Goal: Task Accomplishment & Management: Manage account settings

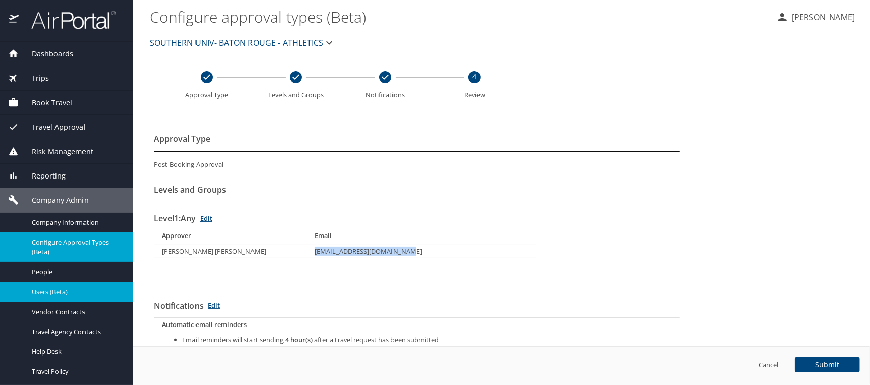
click at [39, 290] on span "Users (Beta)" at bounding box center [77, 293] width 90 height 10
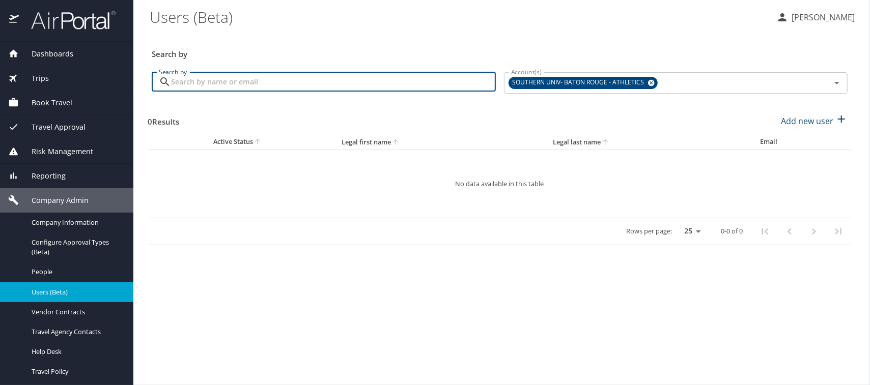
paste input "HKOUL@LSUHSC.EDU"
click at [648, 82] on icon at bounding box center [651, 83] width 7 height 7
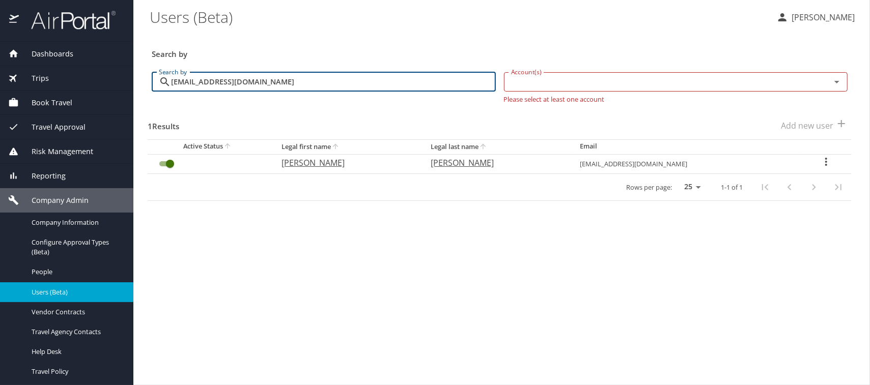
type input "HKOUL@LSUHSC.EDU"
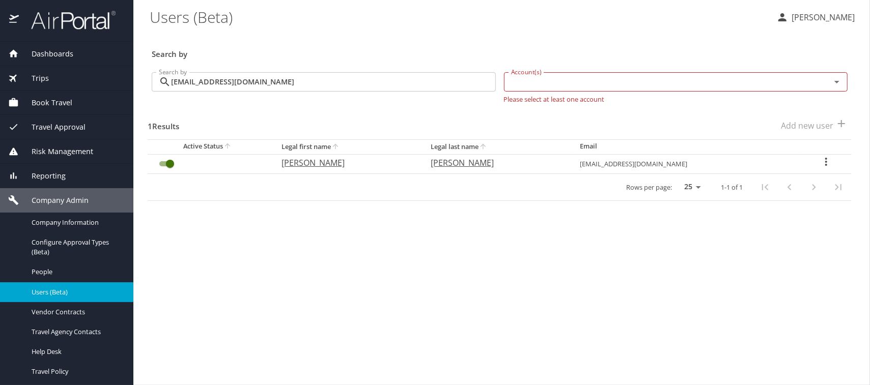
click at [324, 161] on p "HARI" at bounding box center [345, 163] width 129 height 12
select select "US"
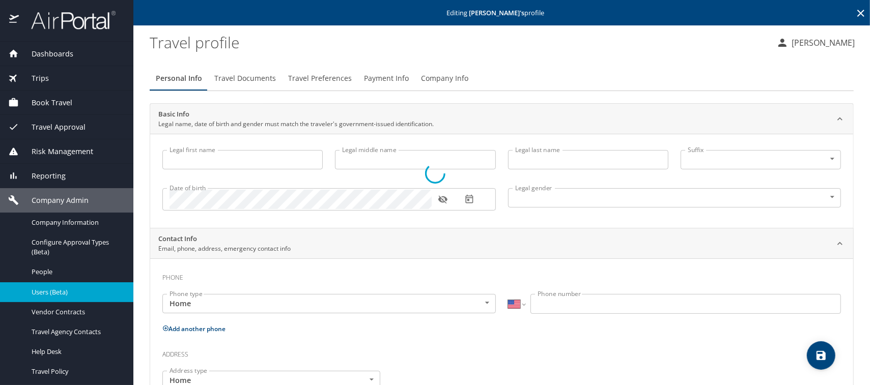
type input "HARI"
type input "KRISHEN"
type input "KOUL"
type input "Male"
type input "SWEATY"
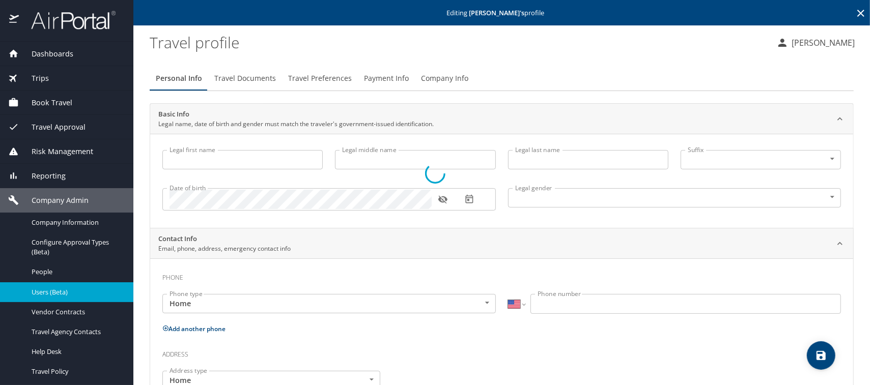
type input "KOUL"
select select "NL"
type input "85122234"
type input "United States of America"
type input "Louisiana"
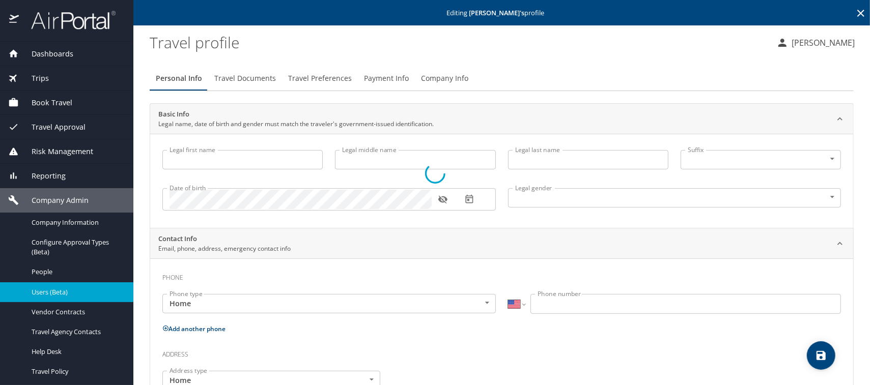
type input "United States of America"
type input "Louisiana"
type input "United States of America"
type input "Louisiana"
select select "US"
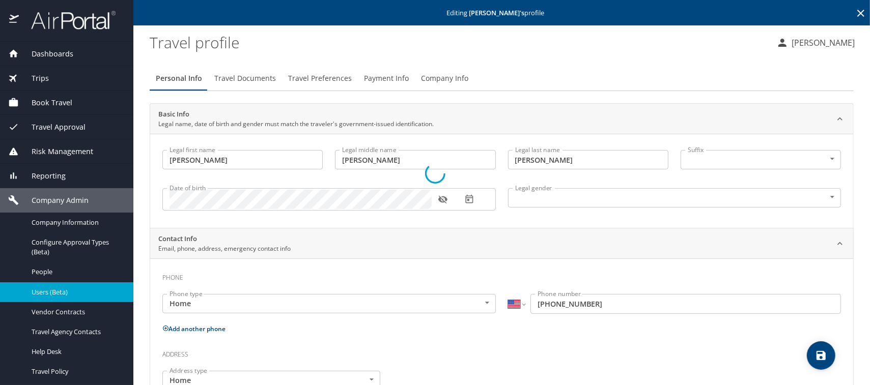
select select "NL"
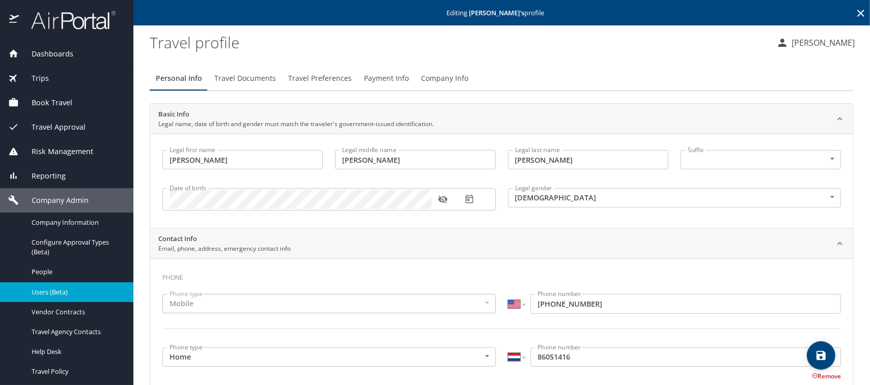
click at [379, 78] on span "Payment Info" at bounding box center [386, 78] width 45 height 13
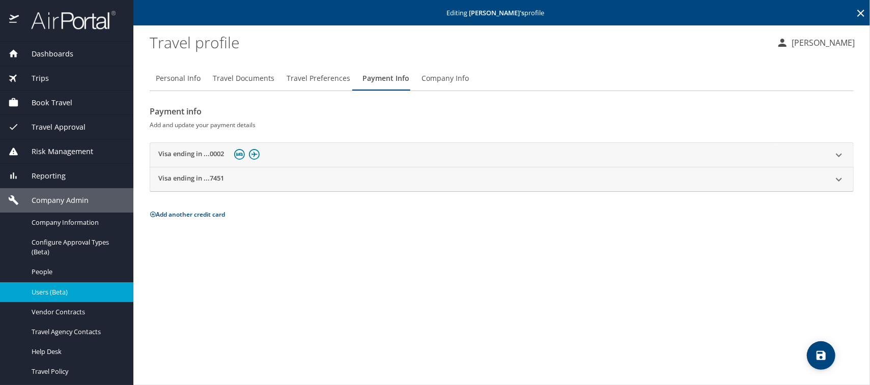
click at [47, 79] on span "Trips" at bounding box center [34, 78] width 30 height 11
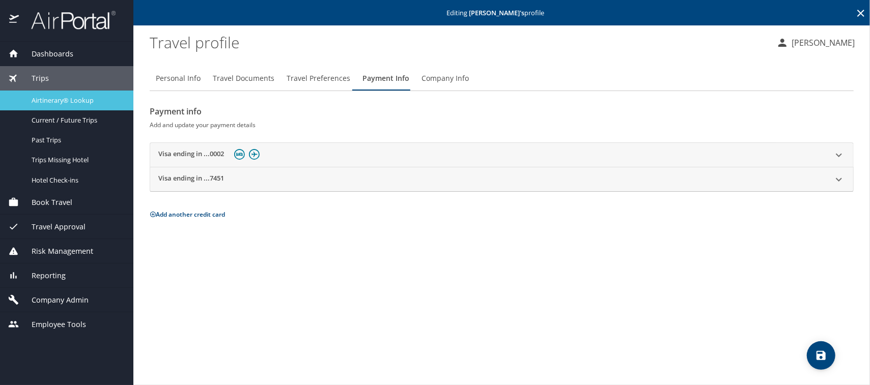
click at [50, 103] on span "Airtinerary® Lookup" at bounding box center [77, 101] width 90 height 10
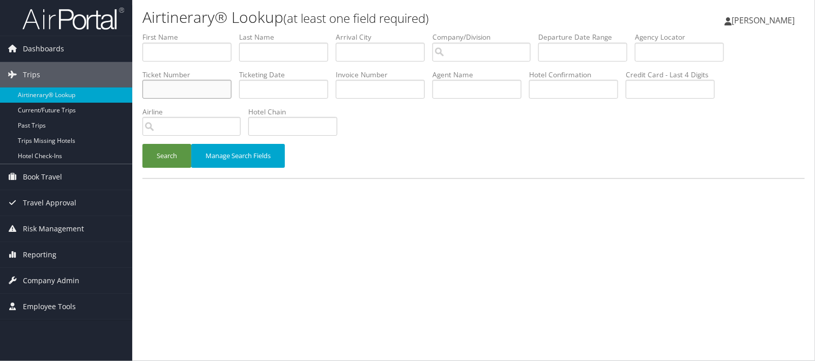
paste input "0167311580200"
type input "0167311580200"
click at [166, 157] on button "Search" at bounding box center [167, 156] width 49 height 24
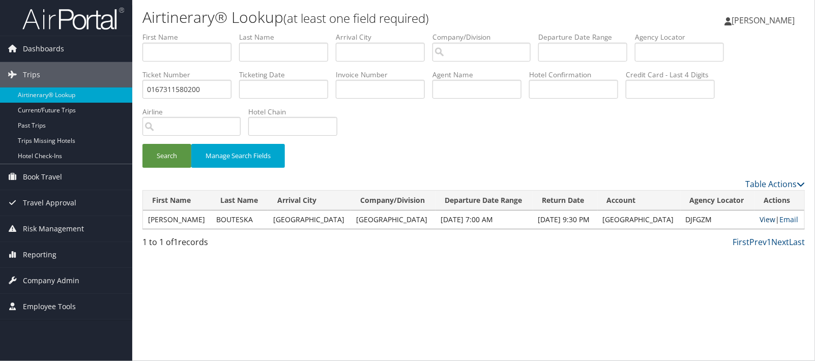
click at [767, 222] on link "View" at bounding box center [768, 220] width 16 height 10
click at [43, 278] on span "Company Admin" at bounding box center [51, 280] width 56 height 25
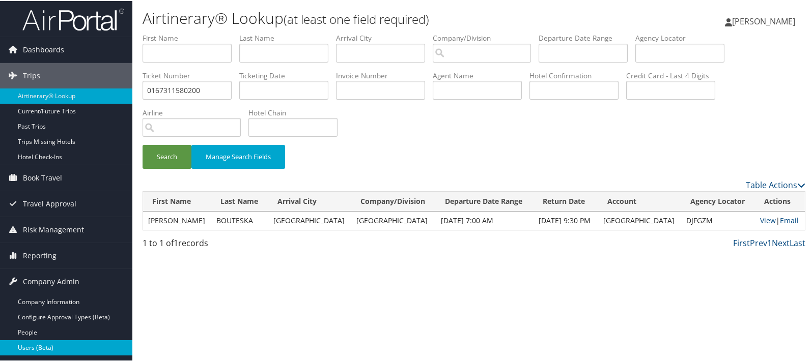
click at [41, 341] on link "Users (Beta)" at bounding box center [66, 347] width 132 height 15
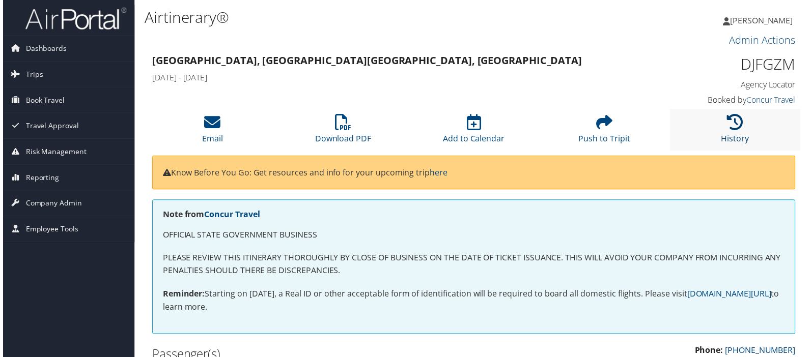
click at [736, 122] on icon at bounding box center [737, 123] width 16 height 16
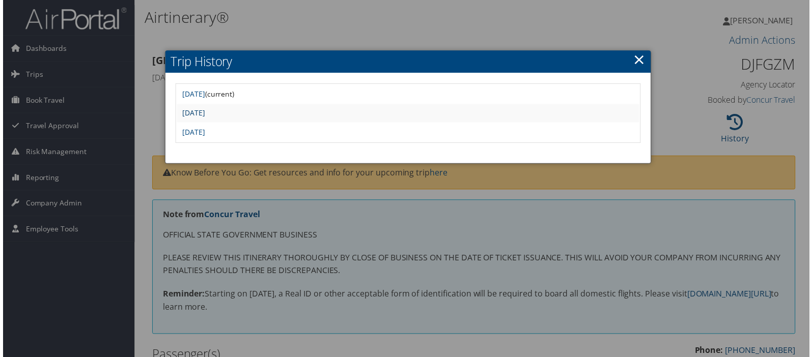
click at [203, 111] on link "Thu Sep 25 15:34:16 MDT 2025" at bounding box center [191, 114] width 23 height 10
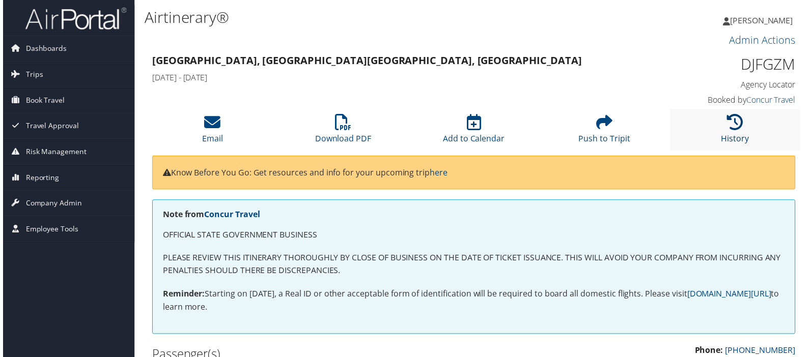
click at [733, 126] on icon at bounding box center [737, 123] width 16 height 16
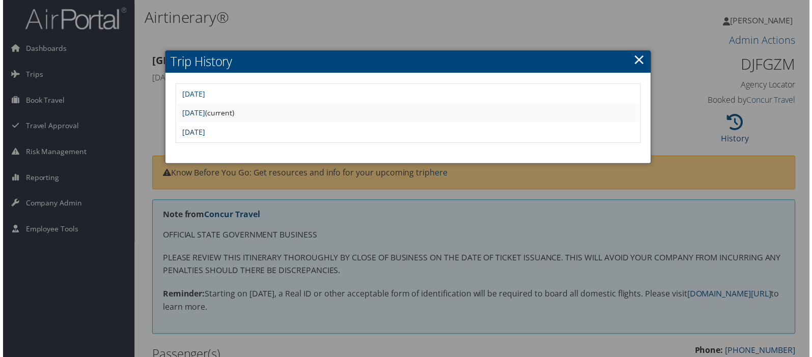
click at [203, 132] on link "[DATE]" at bounding box center [191, 133] width 23 height 10
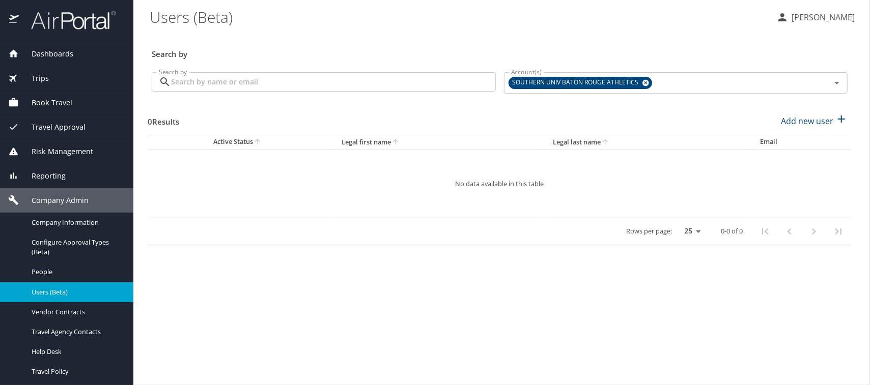
click at [193, 86] on input "Search by" at bounding box center [333, 81] width 325 height 19
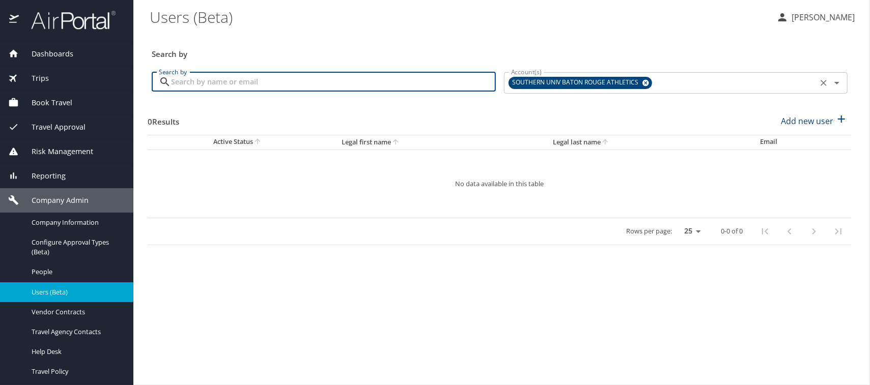
click at [643, 80] on icon at bounding box center [645, 83] width 7 height 7
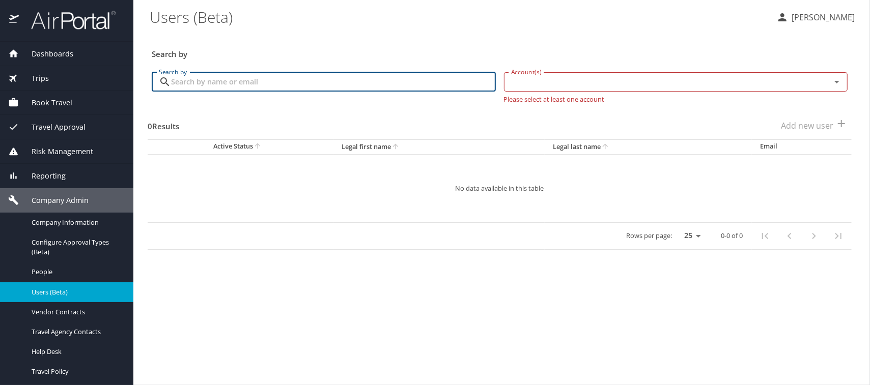
click at [215, 85] on input "Search by" at bounding box center [333, 81] width 325 height 19
type input "aice@lsuhsc.edu"
drag, startPoint x: 251, startPoint y: 81, endPoint x: 134, endPoint y: 75, distance: 117.2
click at [134, 75] on main "Users (Beta) Meliss Hunter Search by Search by aice@lsuhsc.edu Search by Accoun…" at bounding box center [501, 192] width 737 height 385
click at [71, 222] on span "Company Information" at bounding box center [77, 223] width 90 height 10
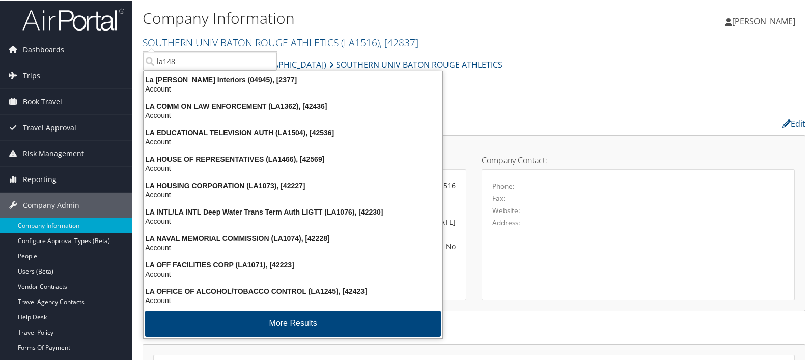
type input "la1484"
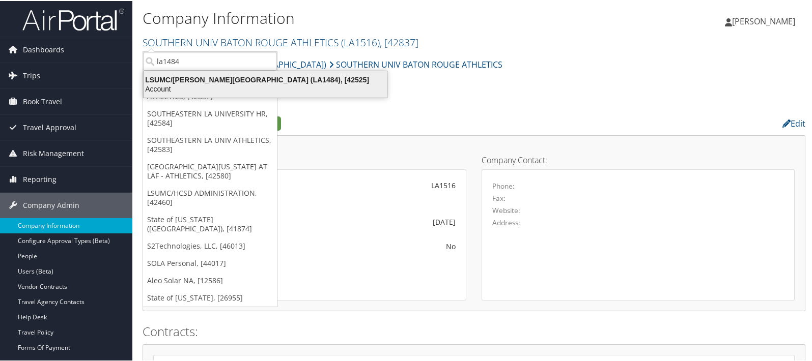
click at [196, 75] on div "LSUMC/EARL K LONG MEDICAL CENTER (LA1484), [42525]" at bounding box center [265, 78] width 256 height 9
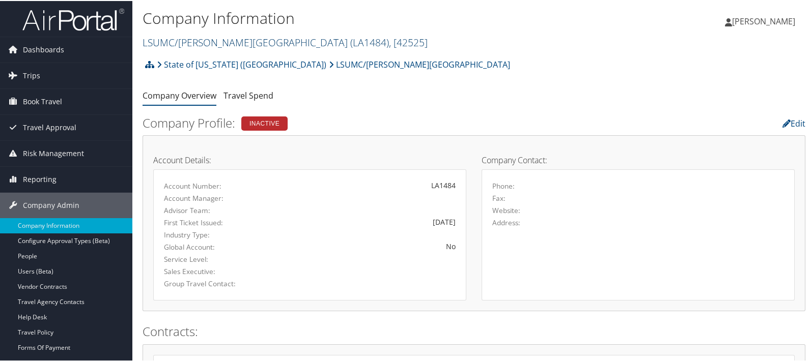
click at [213, 42] on link "LSUMC/[PERSON_NAME][GEOGRAPHIC_DATA] ( LA1484 ) , [ 42525 ]" at bounding box center [285, 42] width 285 height 14
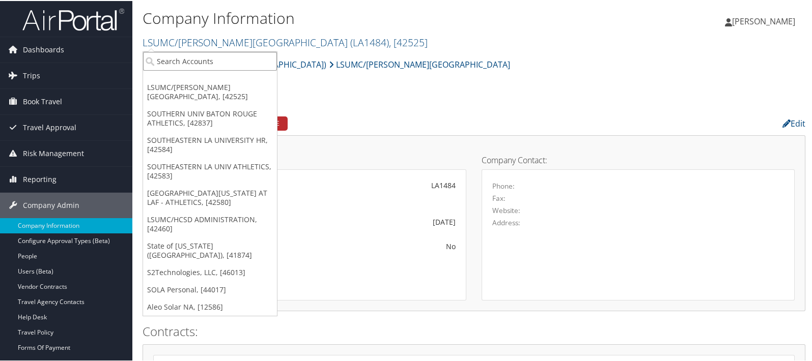
click at [196, 57] on input "search" at bounding box center [210, 60] width 134 height 19
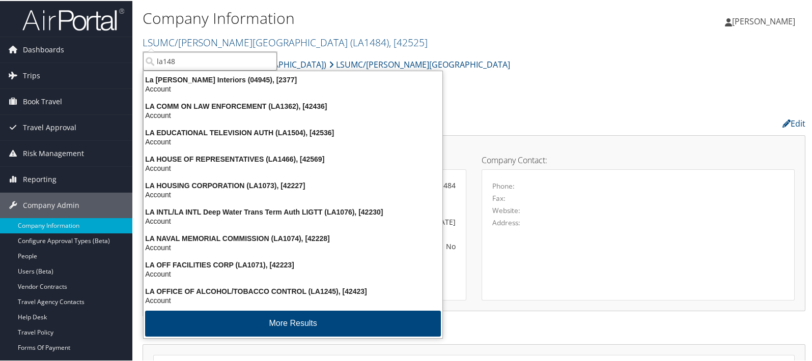
type input "la1487"
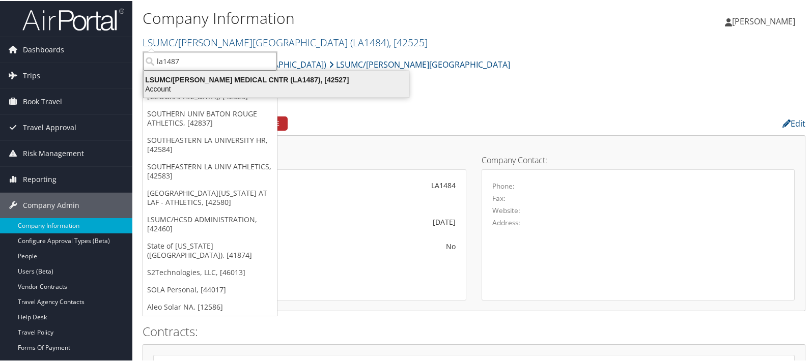
click at [197, 87] on div "Account" at bounding box center [275, 87] width 277 height 9
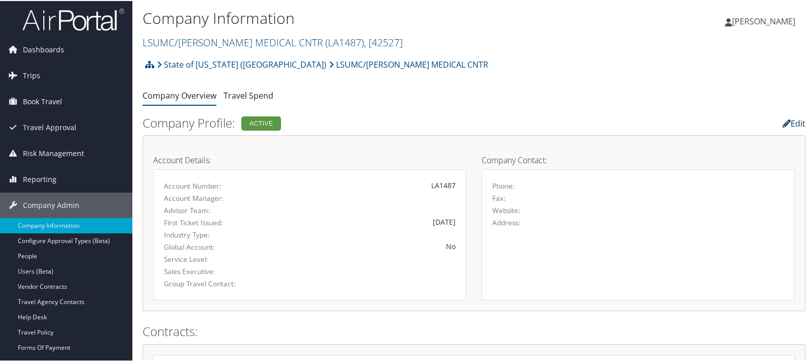
click at [796, 123] on link "Edit" at bounding box center [793, 122] width 23 height 11
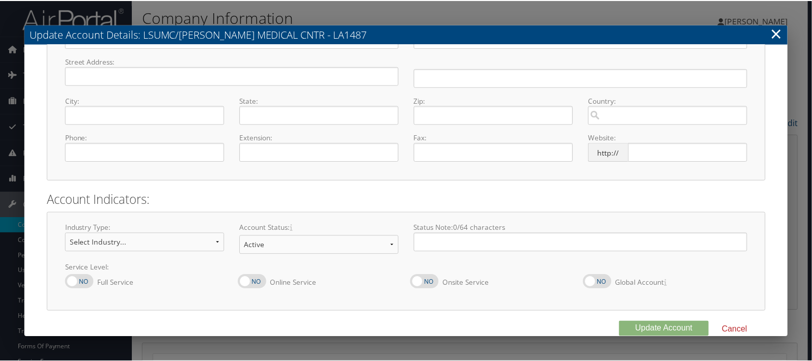
scroll to position [116, 0]
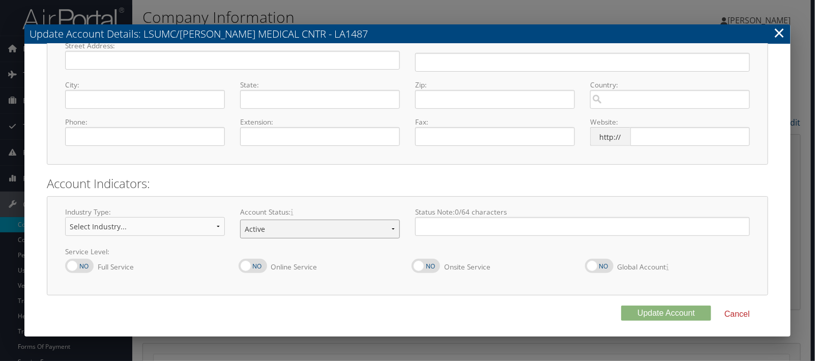
click at [392, 227] on select "Offboarding At Risk Inactive Active Implementing" at bounding box center [320, 229] width 160 height 19
select select "10"
click at [240, 220] on select "Offboarding At Risk Inactive Active Implementing" at bounding box center [320, 229] width 160 height 19
click at [656, 309] on button "Update Account" at bounding box center [666, 313] width 90 height 15
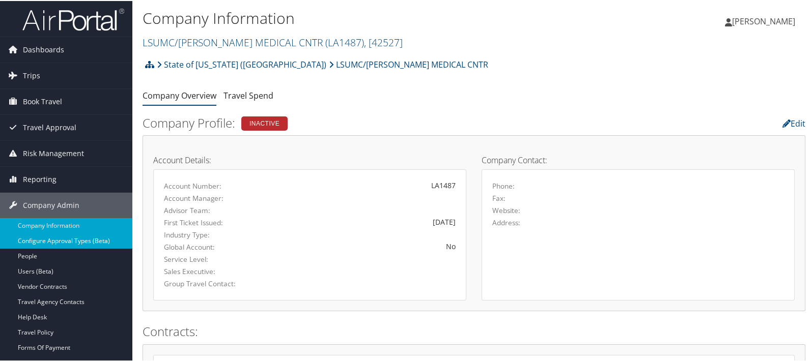
click at [41, 238] on link "Configure Approval Types (Beta)" at bounding box center [66, 240] width 132 height 15
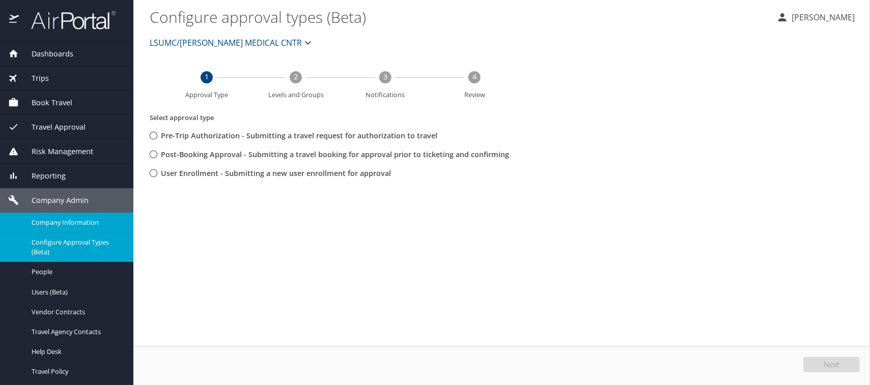
click at [60, 222] on span "Company Information" at bounding box center [77, 223] width 90 height 10
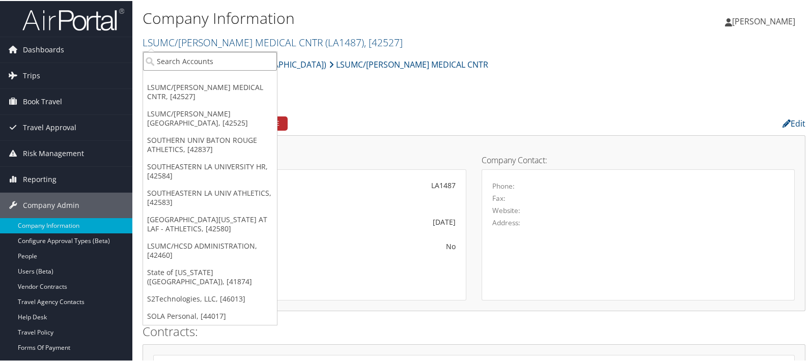
click at [190, 62] on input "search" at bounding box center [210, 60] width 134 height 19
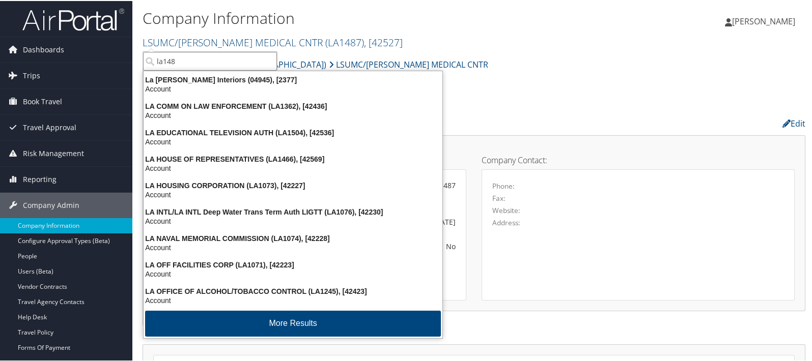
type input "la1488"
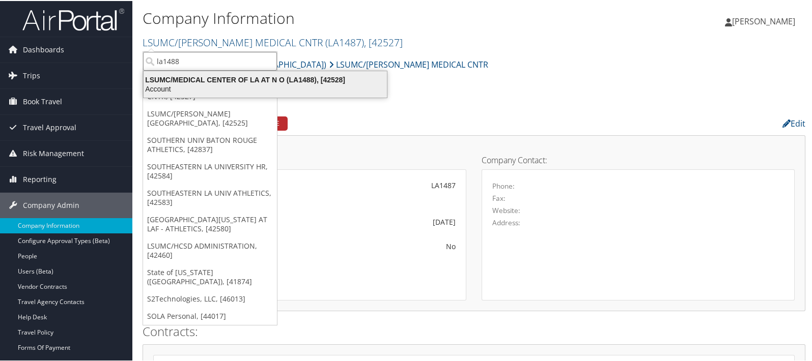
click at [197, 79] on div "LSUMC/MEDICAL CENTER OF LA AT N O (LA1488), [42528]" at bounding box center [265, 78] width 256 height 9
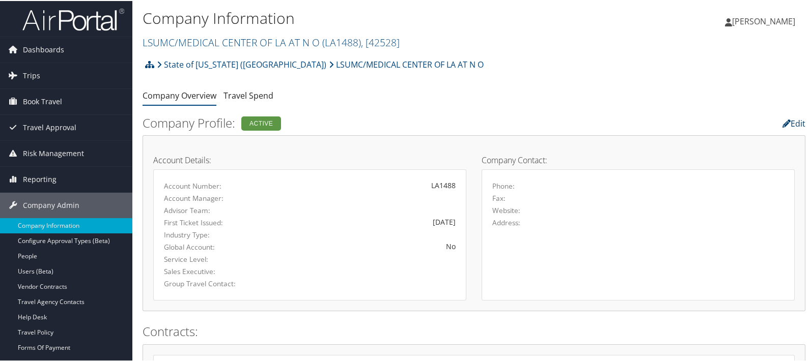
click at [789, 121] on link "Edit" at bounding box center [793, 122] width 23 height 11
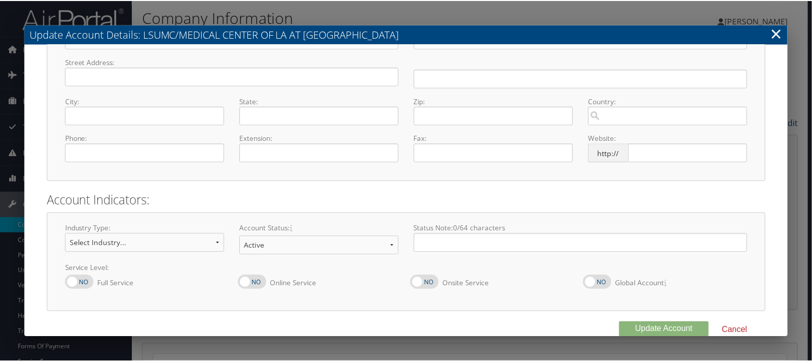
scroll to position [116, 0]
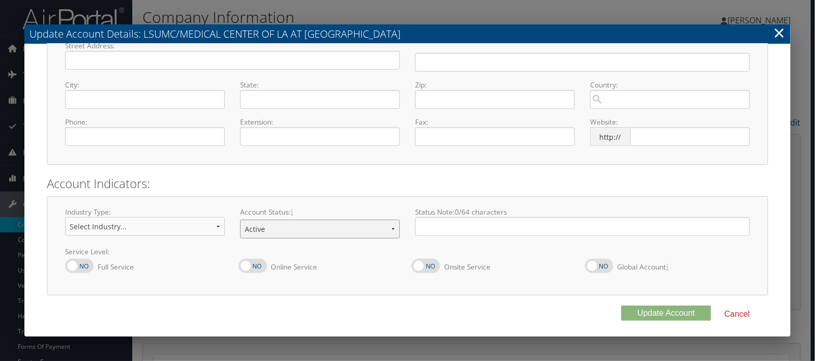
click at [390, 230] on select "Offboarding At Risk Inactive Active Implementing" at bounding box center [320, 229] width 160 height 19
select select "10"
click at [240, 220] on select "Offboarding At Risk Inactive Active Implementing" at bounding box center [320, 229] width 160 height 19
click at [675, 313] on button "Update Account" at bounding box center [666, 313] width 90 height 15
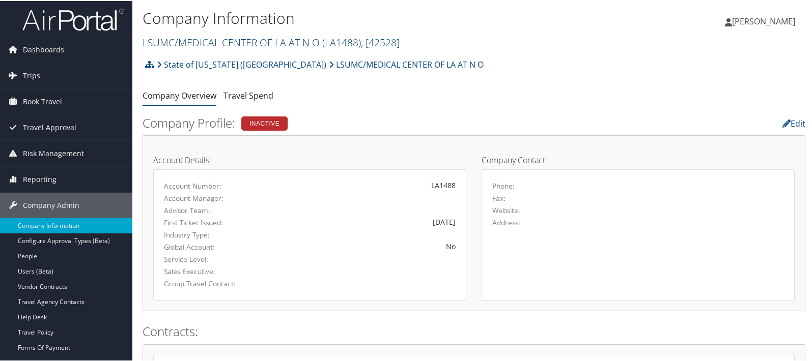
click at [173, 37] on link "LSUMC/MEDICAL CENTER OF LA AT N O ( LA1488 ) , [ 42528 ]" at bounding box center [271, 42] width 257 height 14
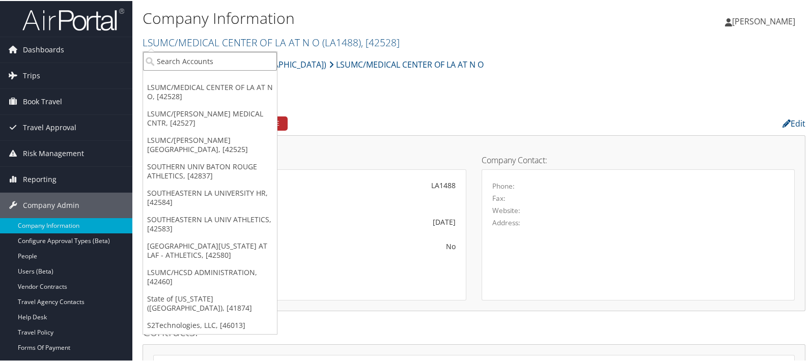
click at [183, 58] on input "search" at bounding box center [210, 60] width 134 height 19
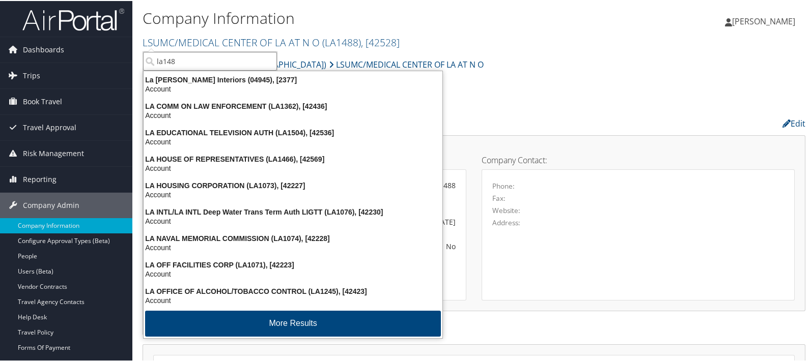
type input "la1489"
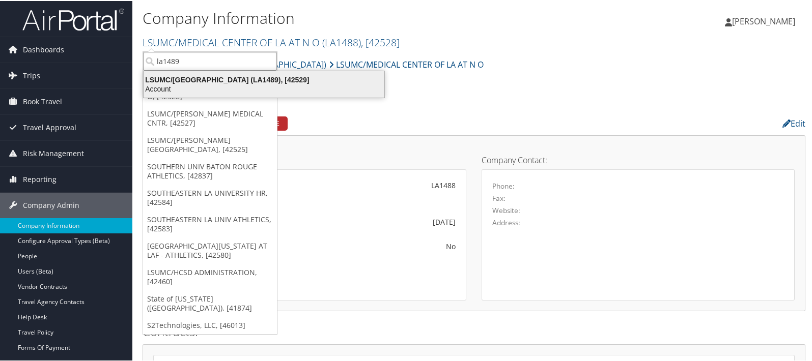
click at [211, 77] on div "LSUMC/UNIVERSITY MEDICAL CENTER (LA1489), [42529]" at bounding box center [263, 78] width 253 height 9
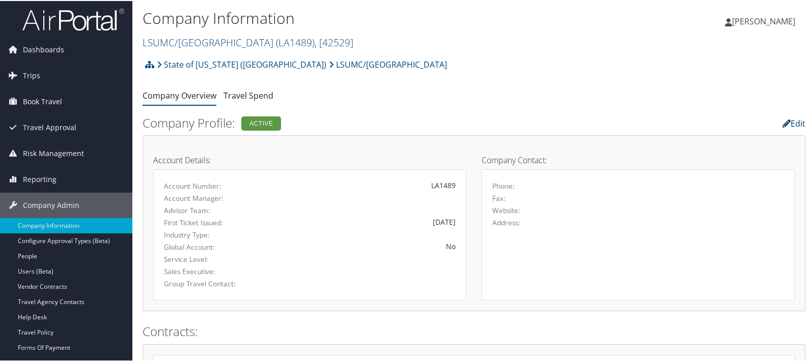
click at [790, 121] on link "Edit" at bounding box center [793, 122] width 23 height 11
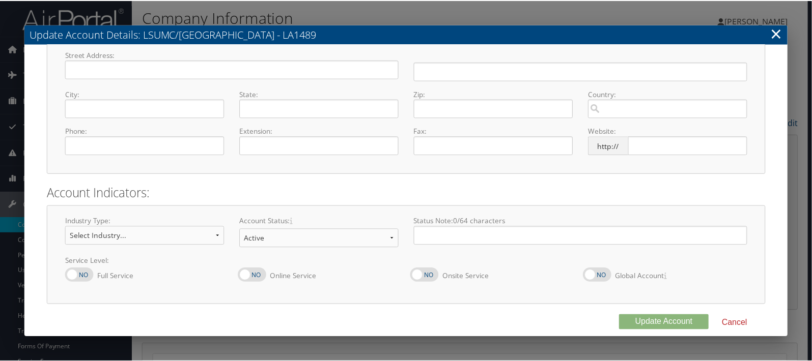
scroll to position [116, 0]
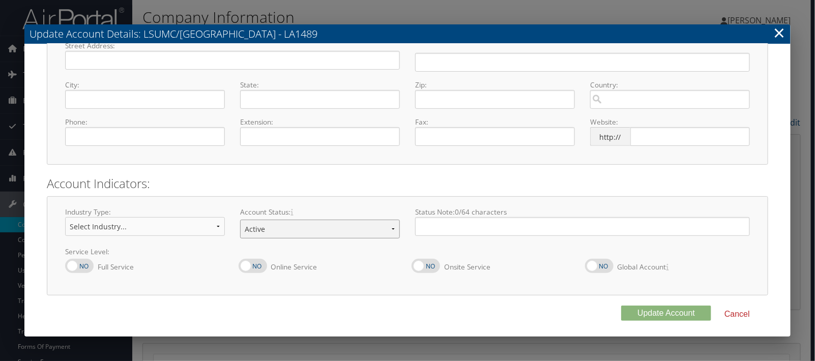
click at [391, 229] on select "Offboarding At Risk Inactive Active Implementing" at bounding box center [320, 229] width 160 height 19
select select "10"
click at [240, 220] on select "Offboarding At Risk Inactive Active Implementing" at bounding box center [320, 229] width 160 height 19
drag, startPoint x: 642, startPoint y: 315, endPoint x: 627, endPoint y: 306, distance: 17.6
click at [642, 316] on button "Update Account" at bounding box center [666, 313] width 90 height 15
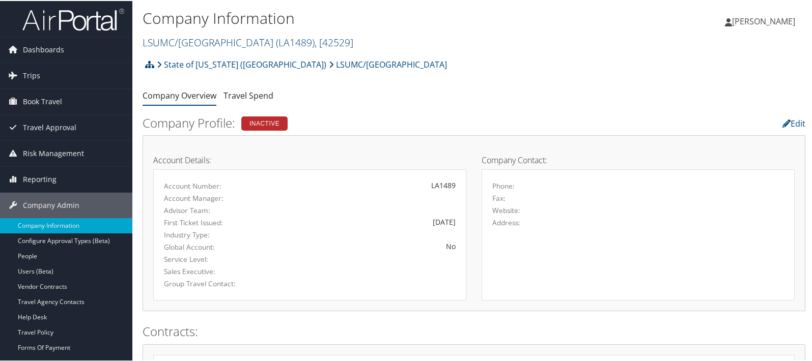
click at [157, 42] on link "LSUMC/UNIVERSITY MEDICAL CENTER ( LA1489 ) , [ 42529 ]" at bounding box center [248, 42] width 211 height 14
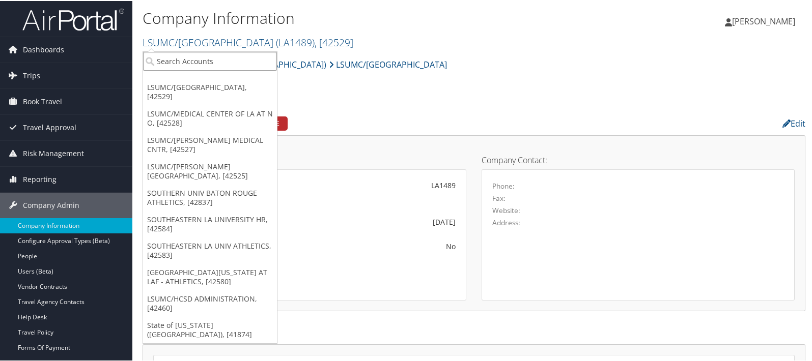
click at [165, 62] on input "search" at bounding box center [210, 60] width 134 height 19
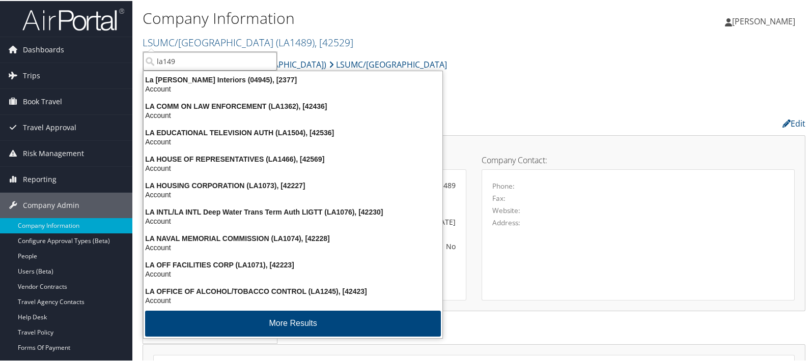
type input "la1490"
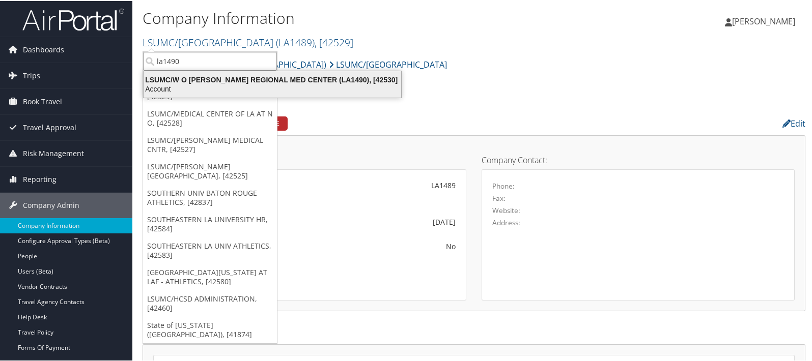
click at [211, 80] on div "LSUMC/W O MOSS REGIONAL MED CENTER (LA1490), [42530]" at bounding box center [272, 78] width 270 height 9
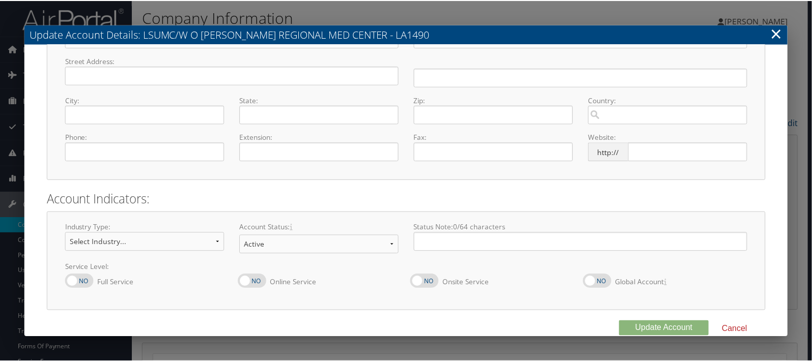
scroll to position [116, 0]
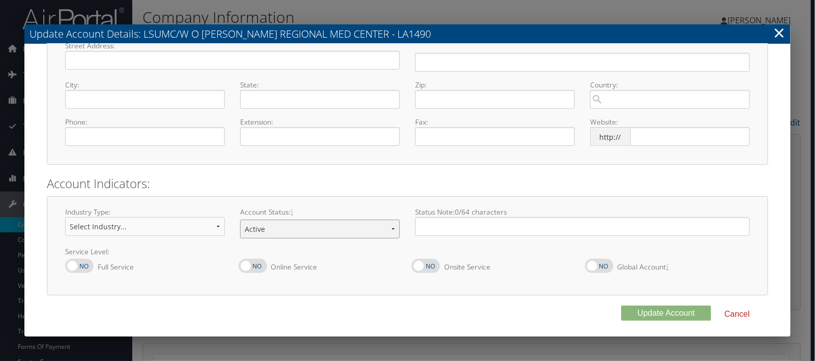
drag, startPoint x: 391, startPoint y: 228, endPoint x: 385, endPoint y: 228, distance: 6.6
click at [391, 228] on select "Offboarding At Risk Inactive Active Implementing" at bounding box center [320, 229] width 160 height 19
select select "10"
click at [240, 220] on select "Offboarding At Risk Inactive Active Implementing" at bounding box center [320, 229] width 160 height 19
click at [635, 317] on button "Update Account" at bounding box center [666, 313] width 90 height 15
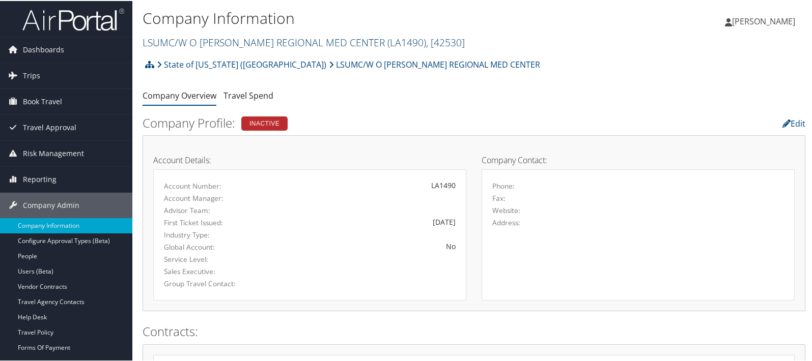
click at [192, 38] on link "LSUMC/W O MOSS REGIONAL MED CENTER ( LA1490 ) , [ 42530 ]" at bounding box center [304, 42] width 322 height 14
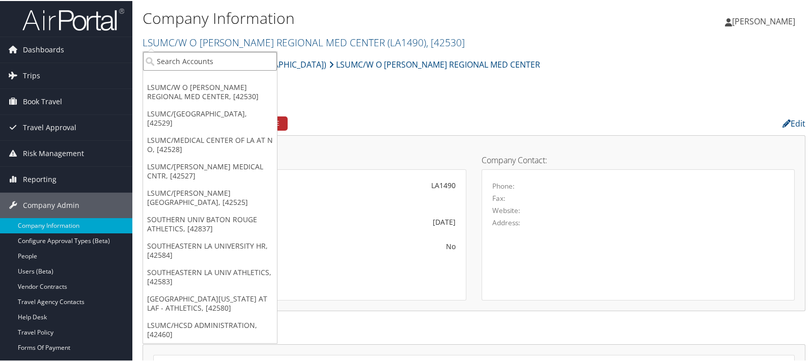
click at [211, 60] on input "search" at bounding box center [210, 60] width 134 height 19
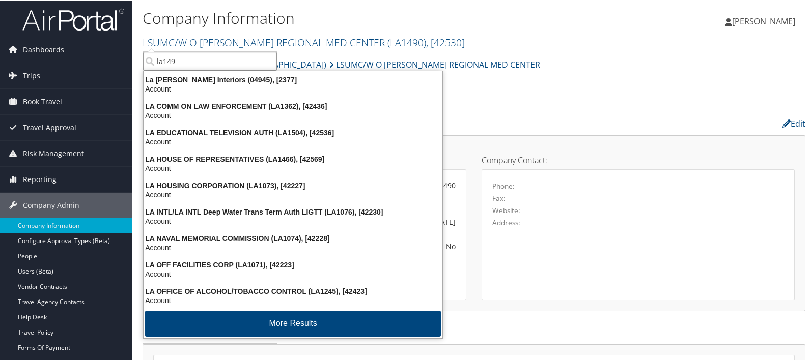
type input "la1491"
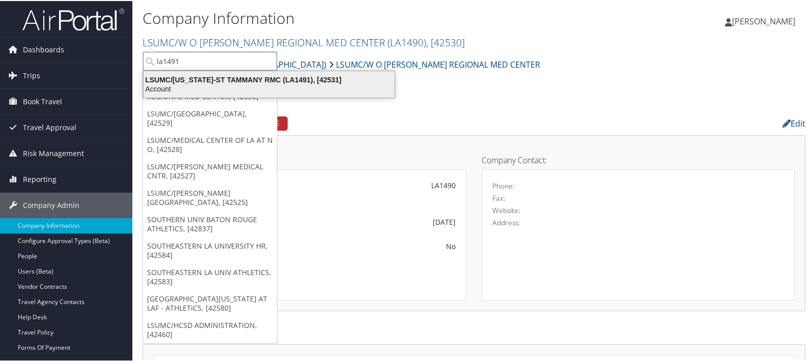
click at [215, 77] on div "LSUMC/WASHINGTON-ST TAMMANY RMC (LA1491), [42531]" at bounding box center [268, 78] width 263 height 9
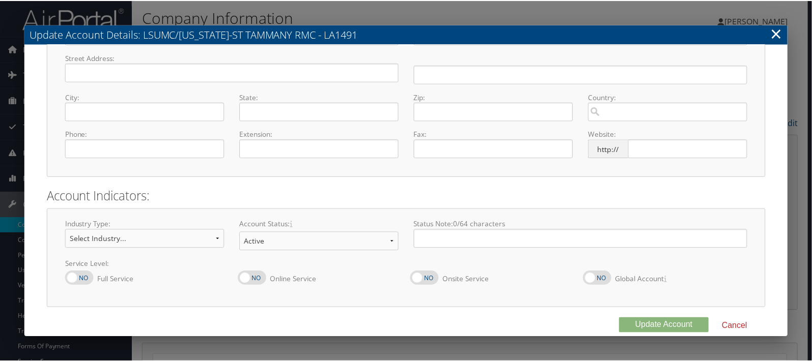
scroll to position [116, 0]
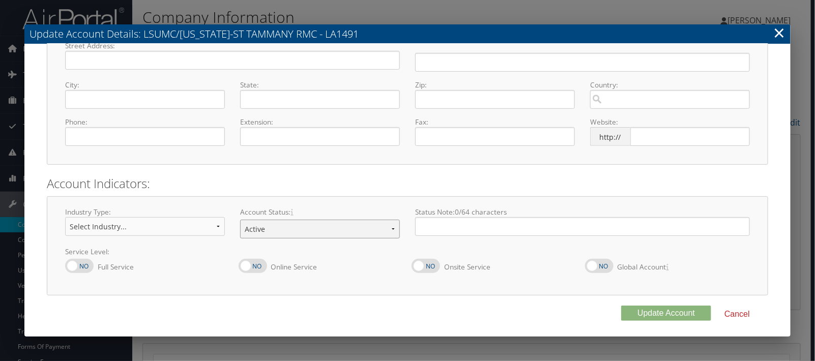
drag, startPoint x: 391, startPoint y: 230, endPoint x: 385, endPoint y: 232, distance: 5.8
click at [391, 230] on select "Offboarding At Risk Inactive Active Implementing" at bounding box center [320, 229] width 160 height 19
select select "10"
click at [240, 220] on select "Offboarding At Risk Inactive Active Implementing" at bounding box center [320, 229] width 160 height 19
click at [643, 314] on button "Update Account" at bounding box center [666, 313] width 90 height 15
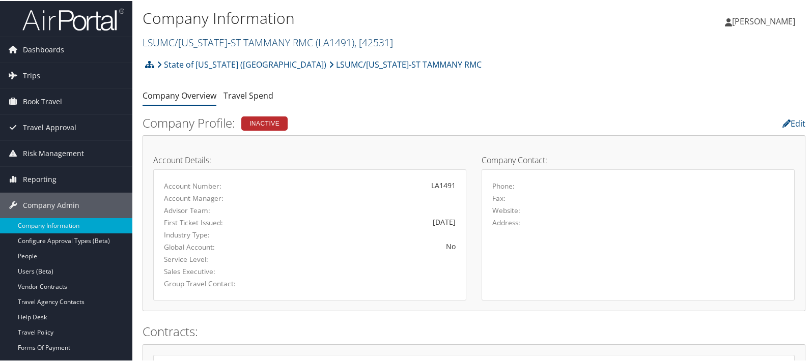
click at [199, 39] on link "LSUMC/WASHINGTON-ST TAMMANY RMC ( LA1491 ) , [ 42531 ]" at bounding box center [268, 42] width 250 height 14
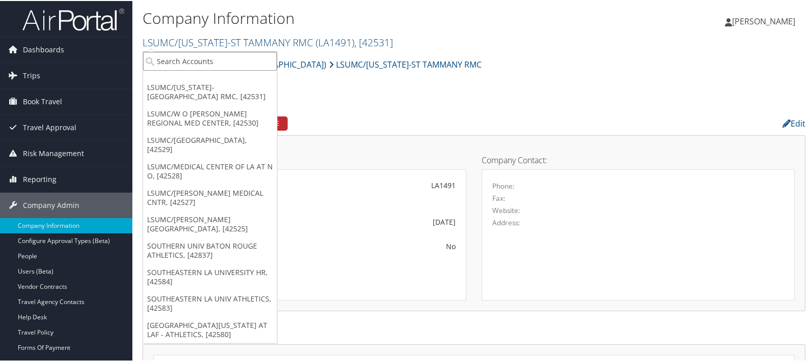
click at [183, 56] on input "search" at bounding box center [210, 60] width 134 height 19
type input "state of l"
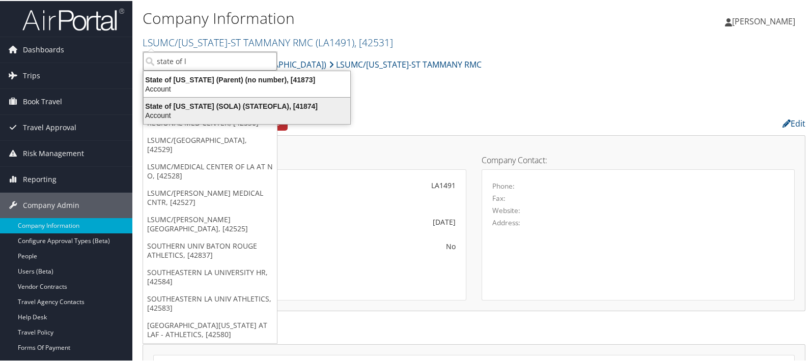
click at [190, 103] on div "State of Louisiana (SOLA) (STATEOFLA), [41874]" at bounding box center [246, 105] width 219 height 9
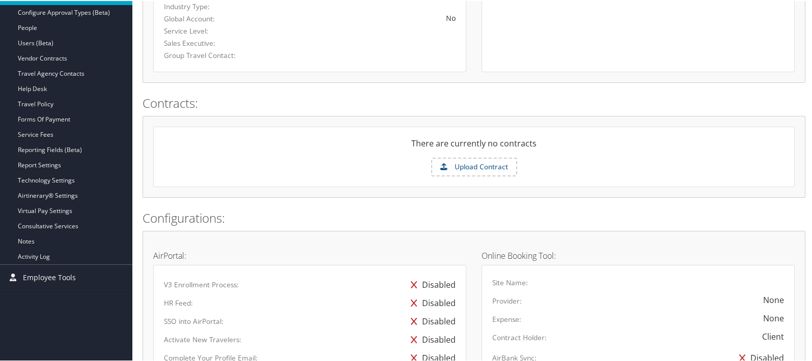
scroll to position [339, 0]
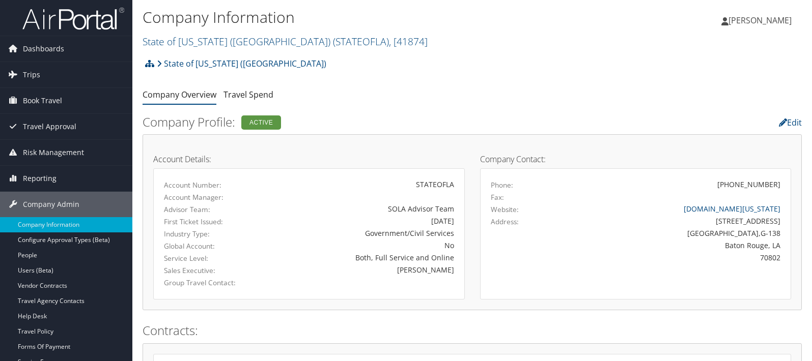
scroll to position [169, 0]
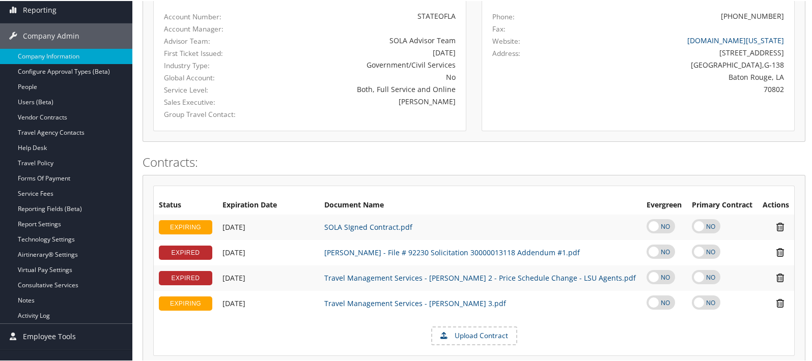
click at [40, 224] on link "Report Settings" at bounding box center [66, 223] width 132 height 15
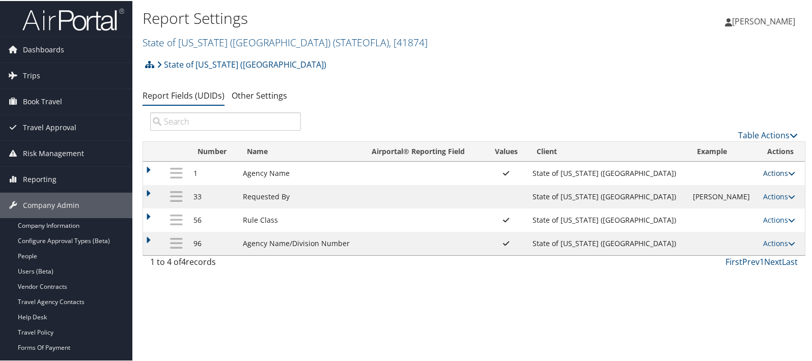
click at [769, 173] on link "Actions" at bounding box center [779, 172] width 32 height 10
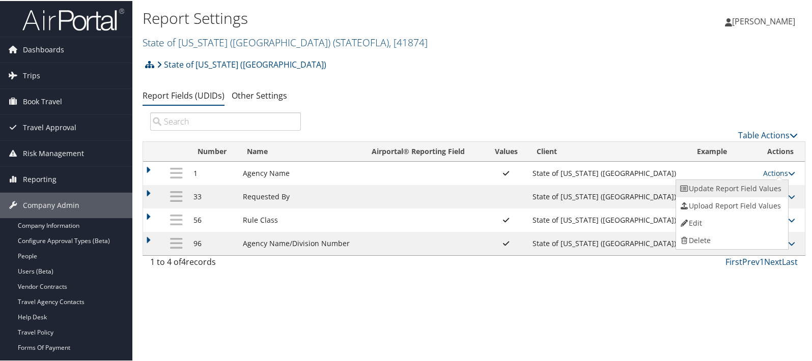
click at [733, 186] on link "Update Report Field Values" at bounding box center [731, 187] width 110 height 17
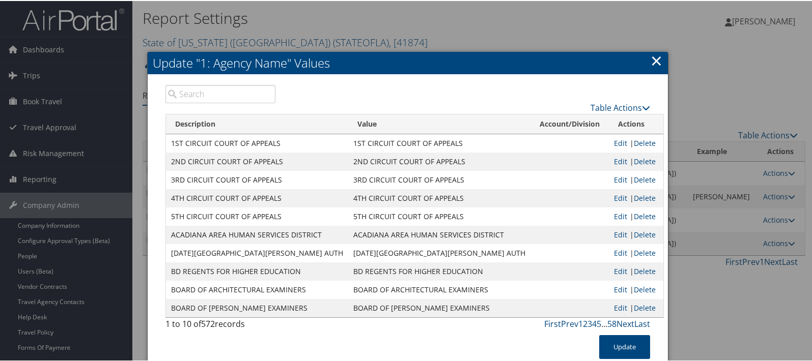
click at [210, 92] on input "search" at bounding box center [220, 93] width 110 height 18
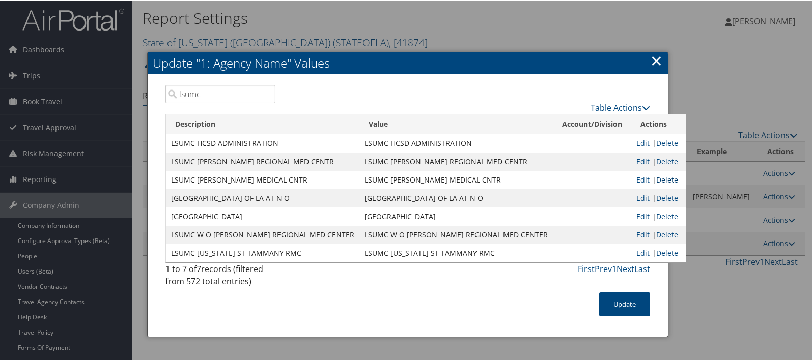
type input "lsumc"
click at [656, 180] on link "Delete" at bounding box center [667, 179] width 22 height 10
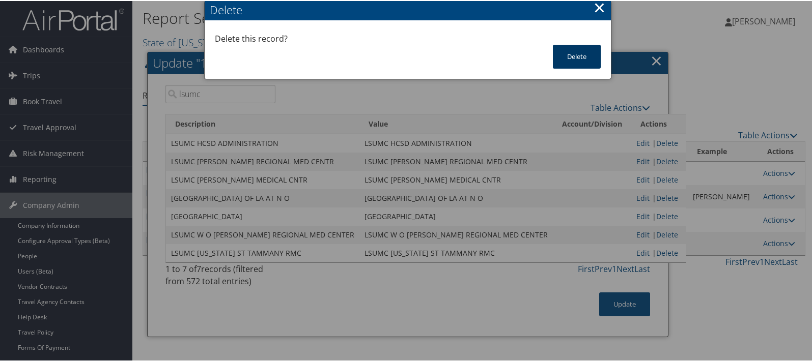
click at [578, 54] on button "Delete" at bounding box center [577, 56] width 48 height 24
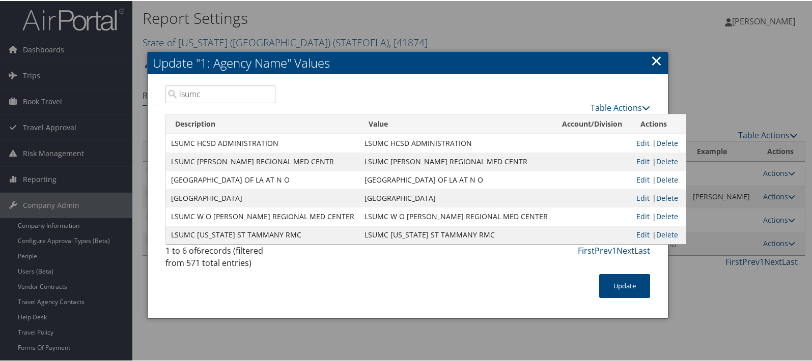
click at [656, 177] on link "Delete" at bounding box center [667, 179] width 22 height 10
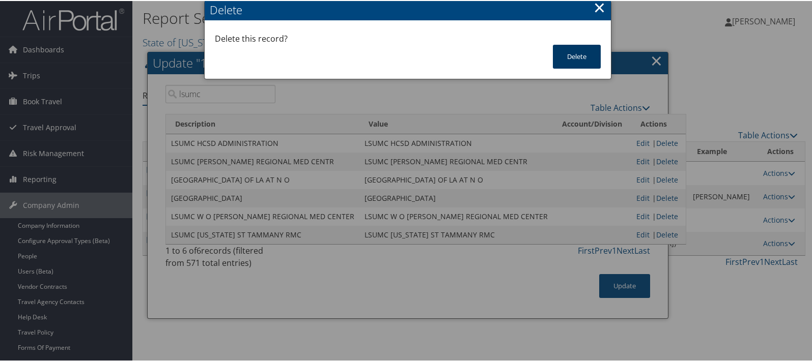
click at [574, 54] on button "Delete" at bounding box center [577, 56] width 48 height 24
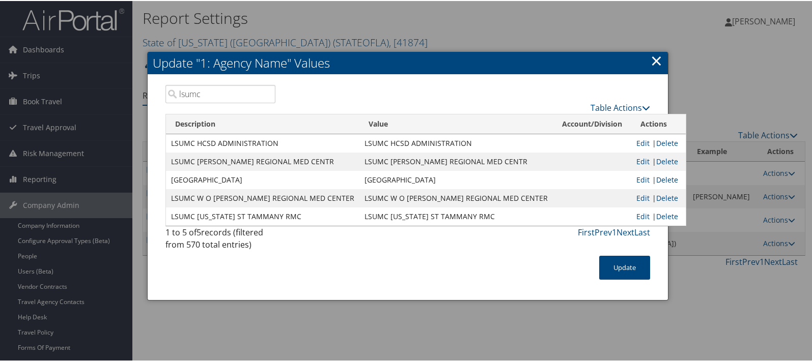
click at [656, 178] on link "Delete" at bounding box center [667, 179] width 22 height 10
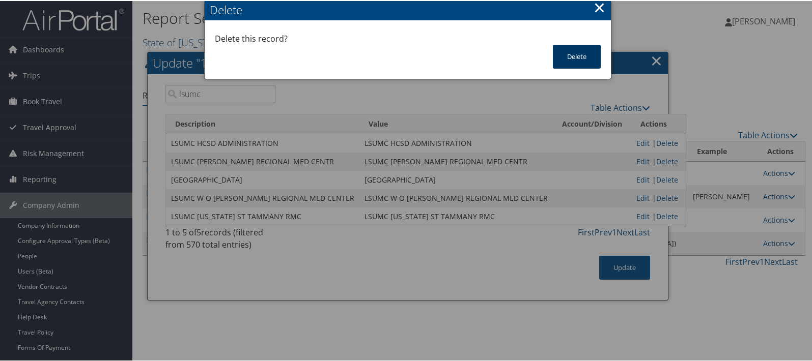
click at [575, 59] on button "Delete" at bounding box center [577, 56] width 48 height 24
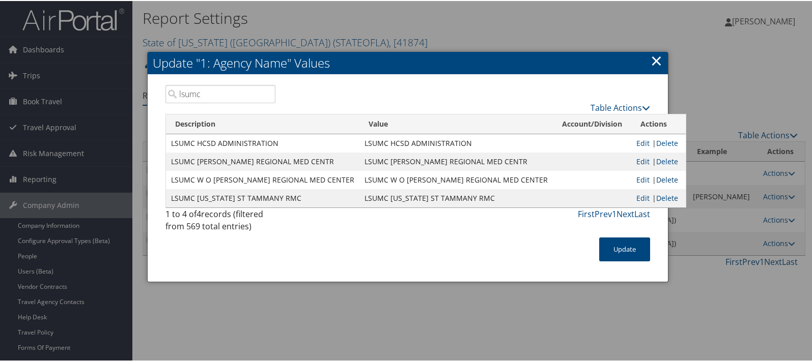
click at [656, 180] on link "Delete" at bounding box center [667, 179] width 22 height 10
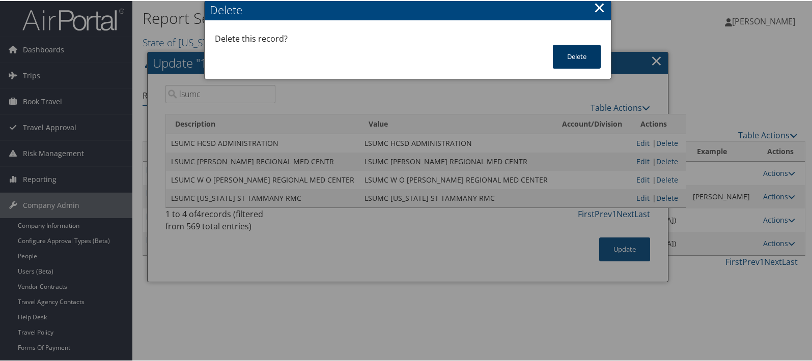
click at [575, 59] on button "Delete" at bounding box center [577, 56] width 48 height 24
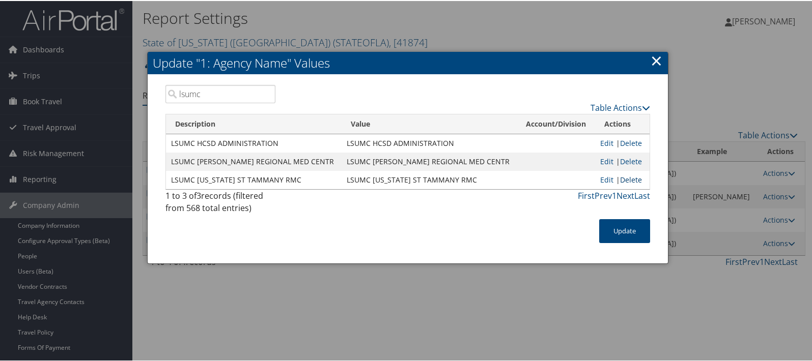
click at [627, 179] on link "Delete" at bounding box center [631, 179] width 22 height 10
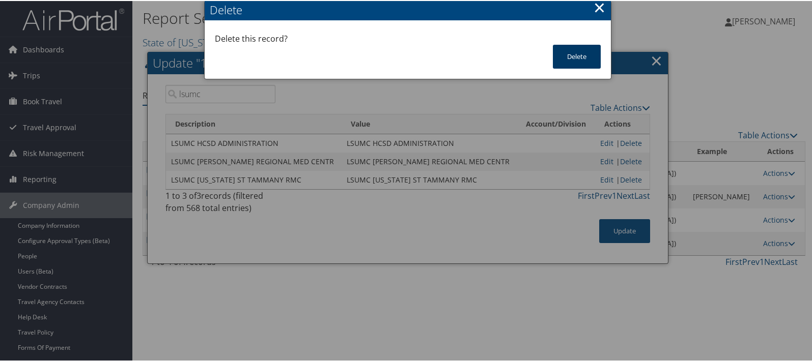
click at [578, 57] on button "Delete" at bounding box center [577, 56] width 48 height 24
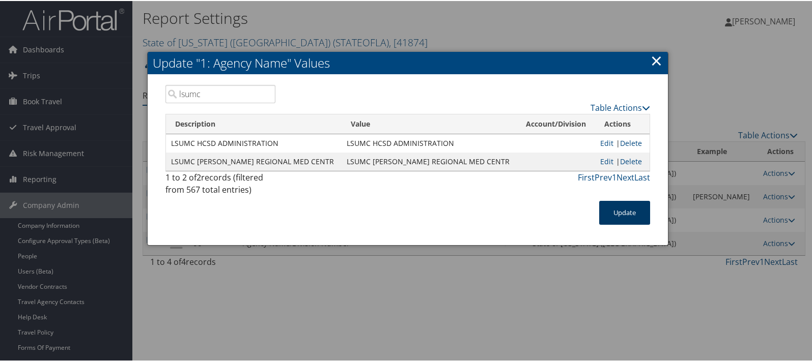
drag, startPoint x: 622, startPoint y: 209, endPoint x: 433, endPoint y: 181, distance: 191.0
click at [622, 210] on button "Update" at bounding box center [624, 212] width 51 height 24
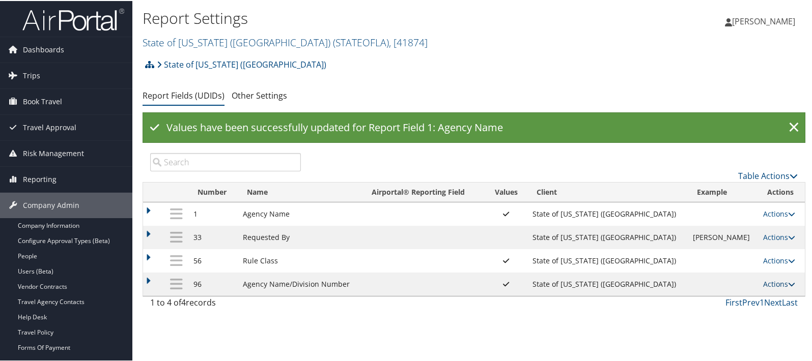
click at [764, 281] on link "Actions" at bounding box center [779, 283] width 32 height 10
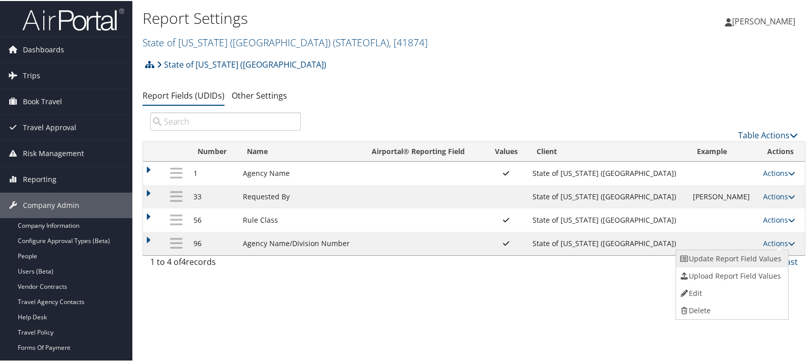
click at [709, 256] on link "Update Report Field Values" at bounding box center [731, 257] width 110 height 17
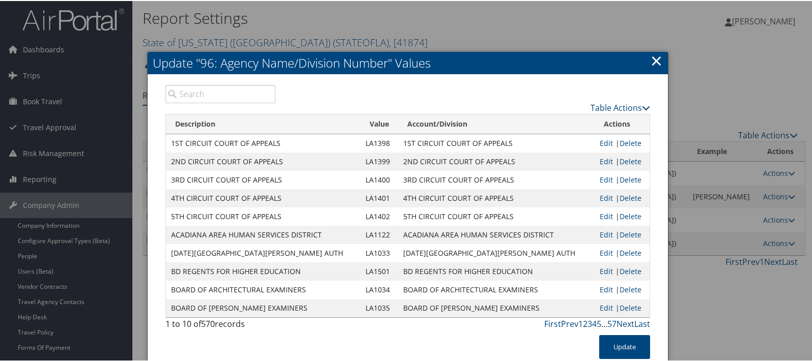
click at [215, 91] on input "search" at bounding box center [220, 93] width 110 height 18
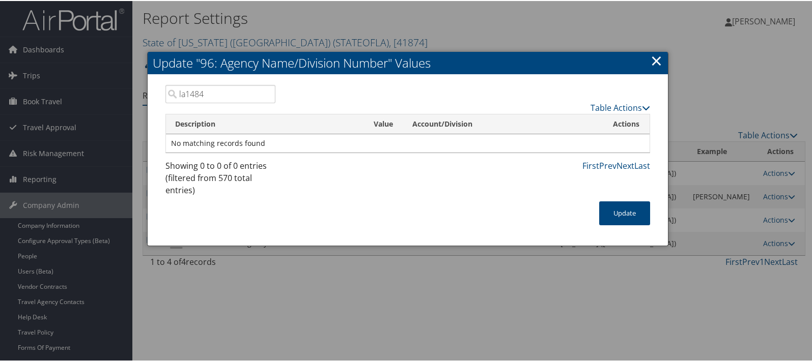
drag, startPoint x: 199, startPoint y: 90, endPoint x: 205, endPoint y: 90, distance: 6.1
click at [205, 90] on input "la1484" at bounding box center [220, 93] width 110 height 18
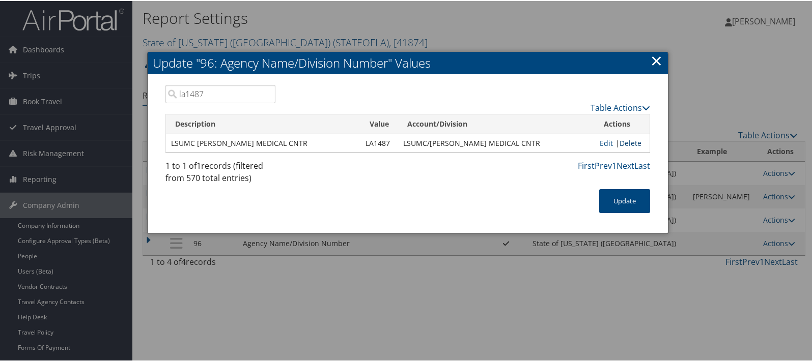
click at [629, 142] on link "Delete" at bounding box center [630, 142] width 22 height 10
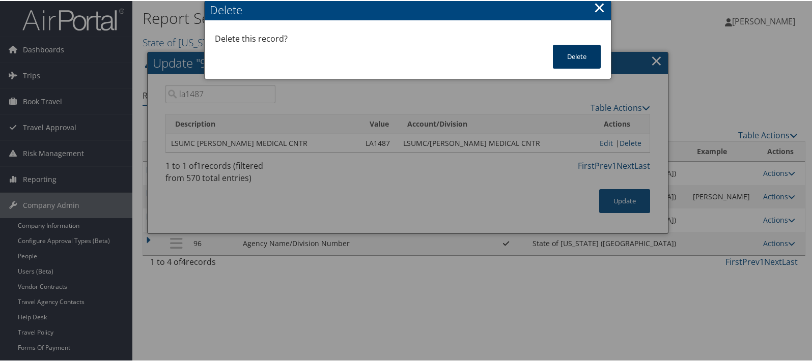
click at [587, 53] on button "Delete" at bounding box center [577, 56] width 48 height 24
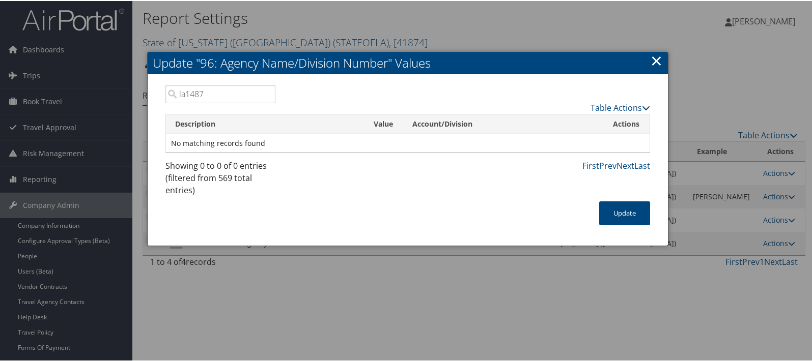
drag, startPoint x: 206, startPoint y: 92, endPoint x: 197, endPoint y: 94, distance: 9.5
click at [197, 94] on input "la1487" at bounding box center [220, 93] width 110 height 18
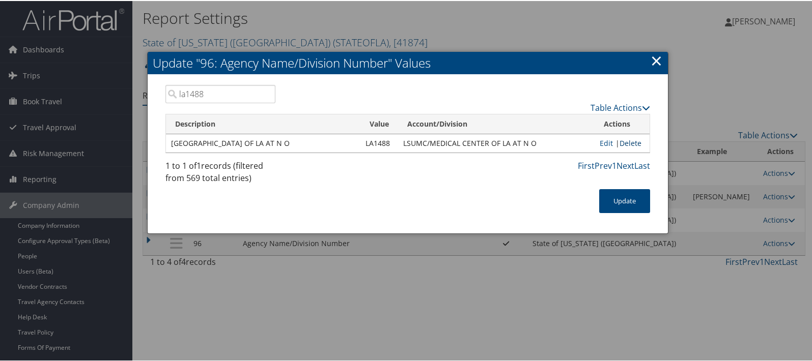
click at [627, 139] on link "Delete" at bounding box center [630, 142] width 22 height 10
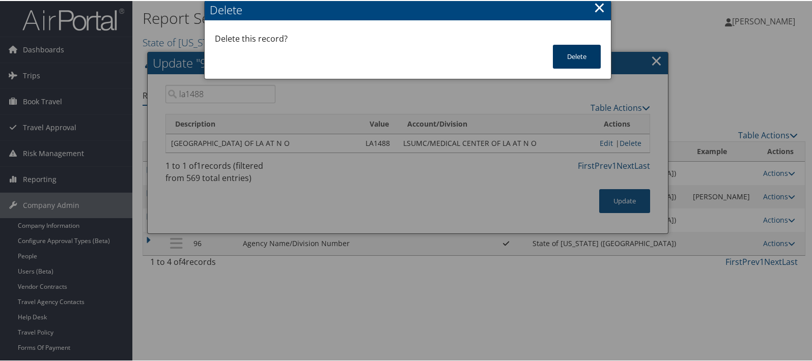
click at [568, 53] on button "Delete" at bounding box center [577, 56] width 48 height 24
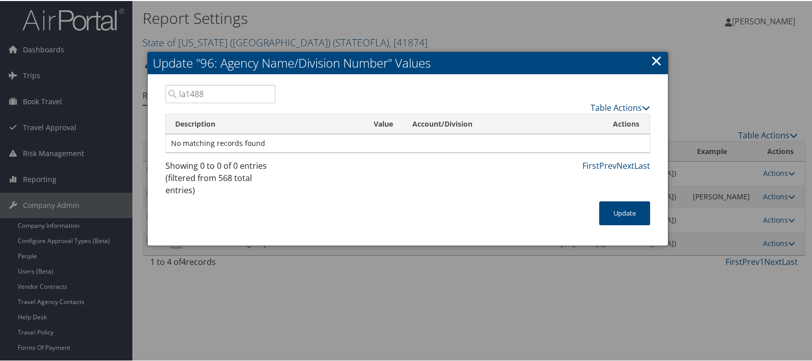
click at [204, 88] on input "la1488" at bounding box center [220, 93] width 110 height 18
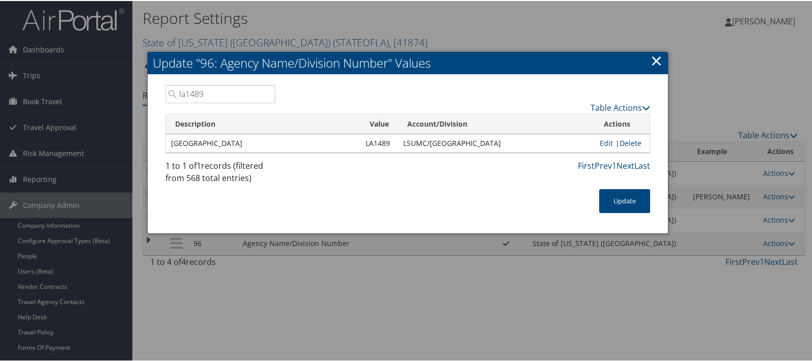
click at [629, 143] on link "Delete" at bounding box center [630, 142] width 22 height 10
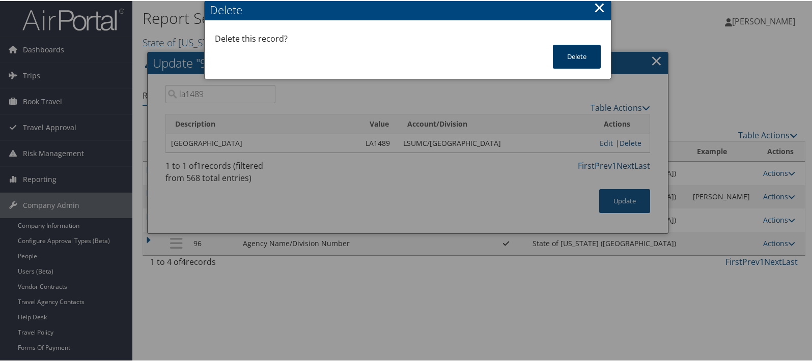
click at [569, 57] on button "Delete" at bounding box center [577, 56] width 48 height 24
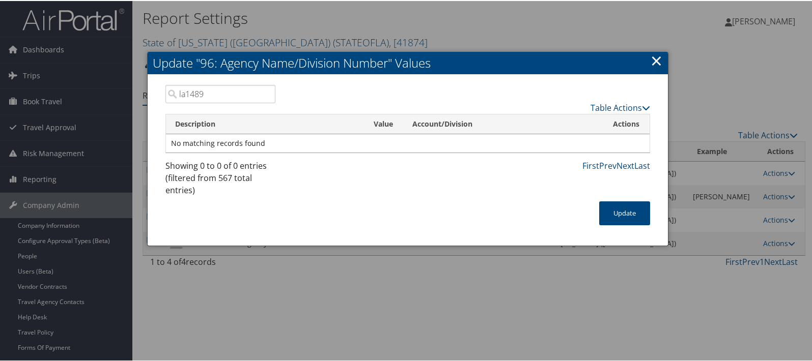
drag, startPoint x: 202, startPoint y: 92, endPoint x: 193, endPoint y: 93, distance: 8.7
click at [193, 93] on input "la1489" at bounding box center [220, 93] width 110 height 18
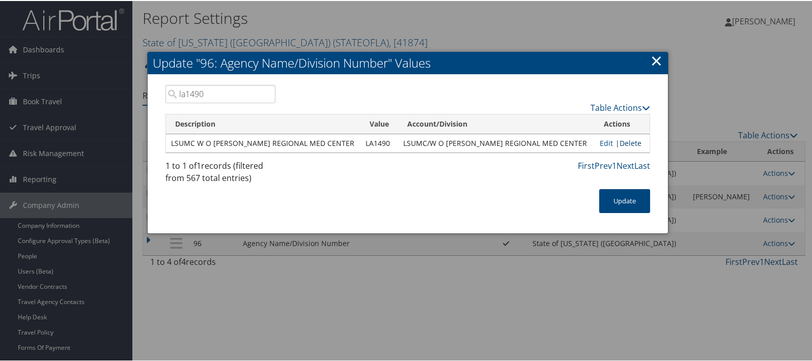
click at [632, 142] on link "Delete" at bounding box center [630, 142] width 22 height 10
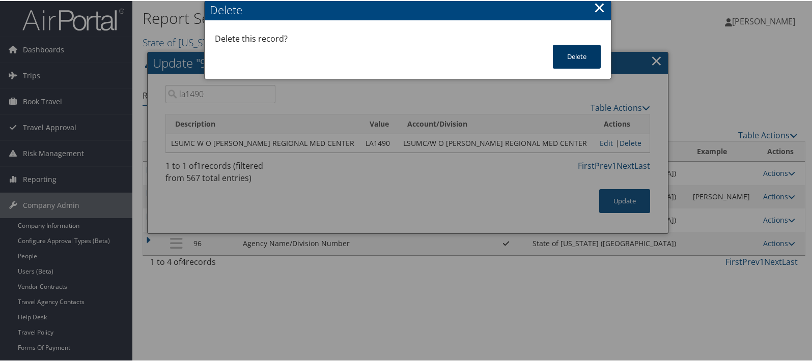
click at [573, 58] on button "Delete" at bounding box center [577, 56] width 48 height 24
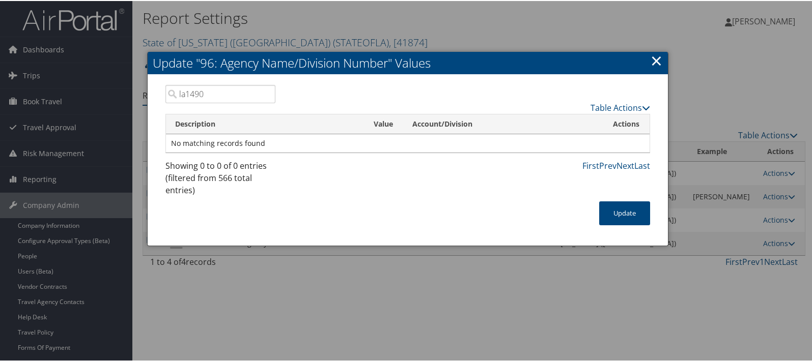
click at [200, 94] on input "la1490" at bounding box center [220, 93] width 110 height 18
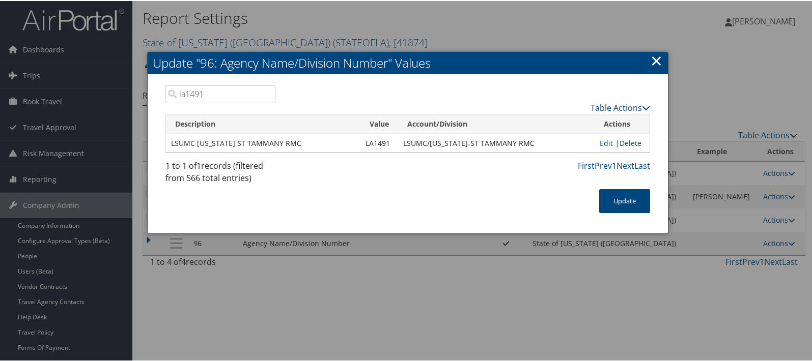
type input "la1491"
click at [627, 142] on link "Delete" at bounding box center [630, 142] width 22 height 10
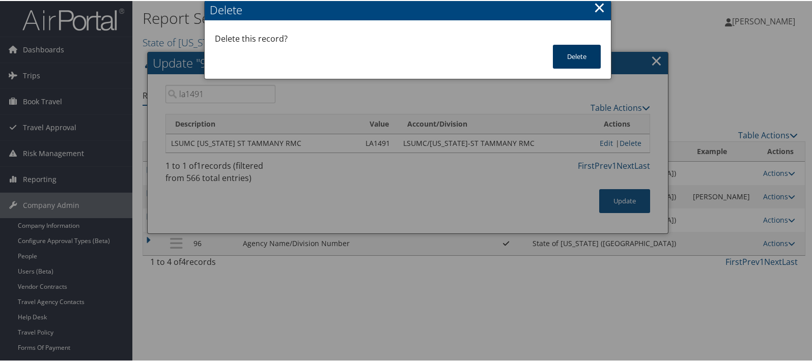
click at [582, 52] on button "Delete" at bounding box center [577, 56] width 48 height 24
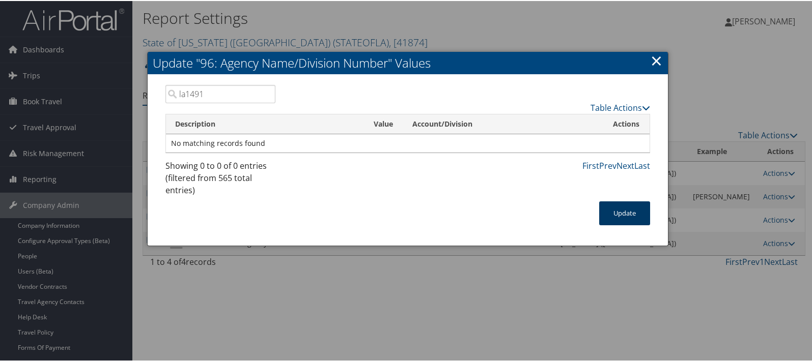
drag, startPoint x: 626, startPoint y: 215, endPoint x: 741, endPoint y: 78, distance: 178.4
click at [626, 215] on button "Update" at bounding box center [624, 213] width 51 height 24
click at [620, 211] on button "Update" at bounding box center [624, 213] width 51 height 24
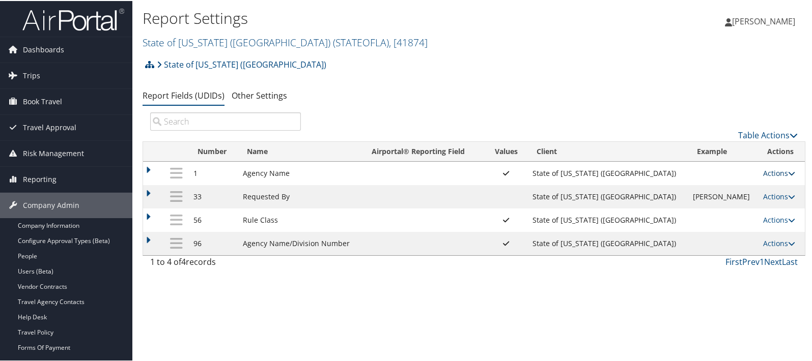
click at [767, 171] on link "Actions" at bounding box center [779, 172] width 32 height 10
click at [199, 42] on link "State of Louisiana (SOLA) ( STATEOFLA ) , [ 41874 ]" at bounding box center [285, 42] width 285 height 14
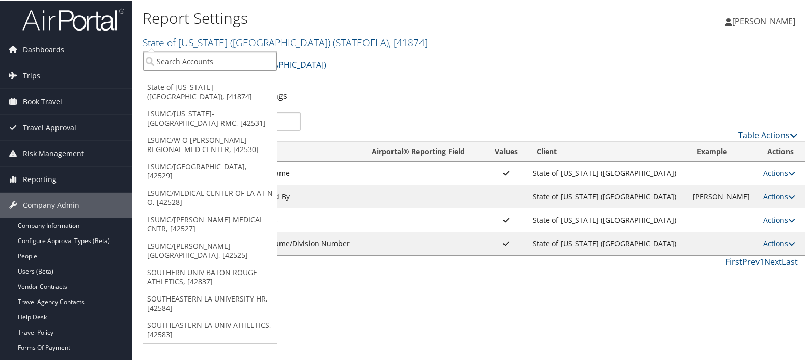
click at [187, 65] on input "search" at bounding box center [210, 60] width 134 height 19
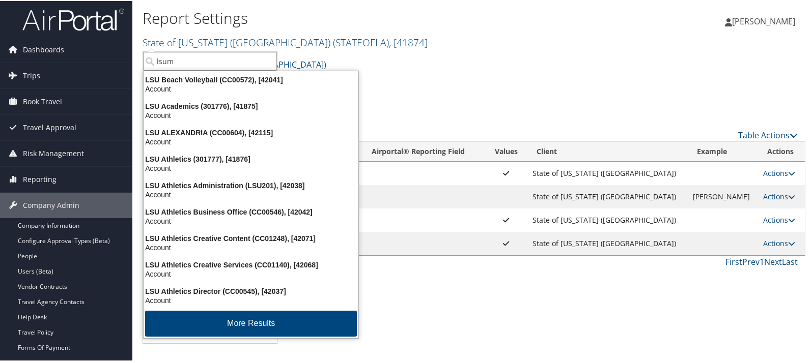
type input "lsumc"
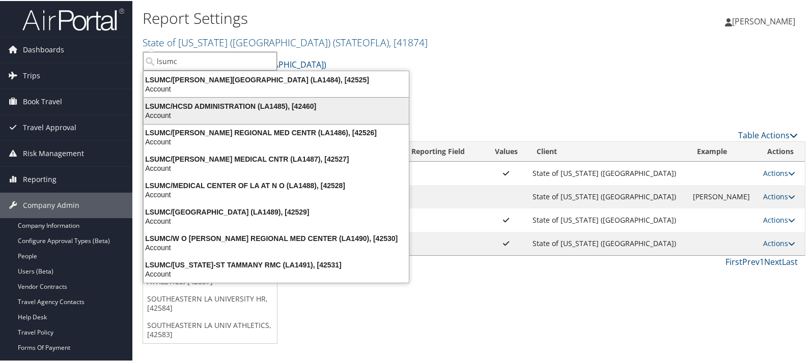
click at [185, 103] on div "LSUMC/HCSD ADMINISTRATION (LA1485), [42460]" at bounding box center [275, 105] width 277 height 9
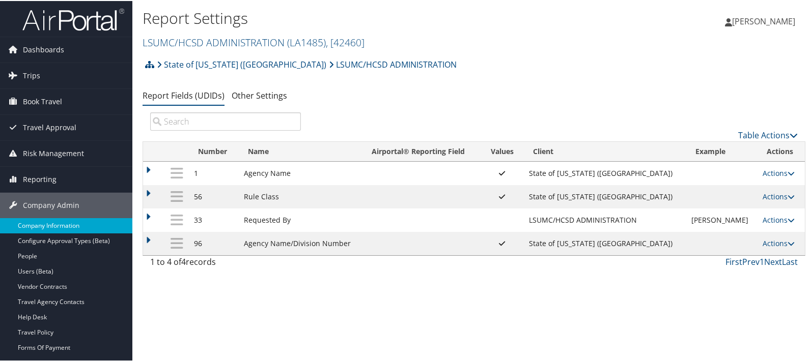
click at [49, 221] on link "Company Information" at bounding box center [66, 224] width 132 height 15
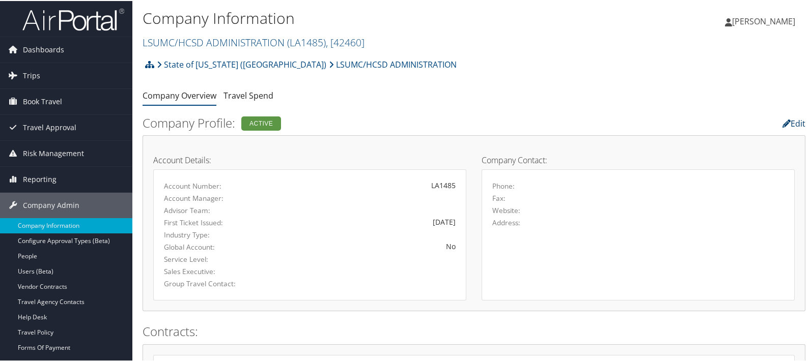
click at [788, 121] on link "Edit" at bounding box center [793, 122] width 23 height 11
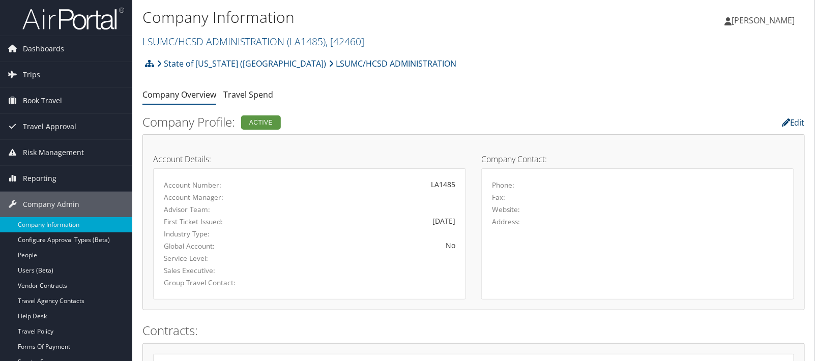
select select "8"
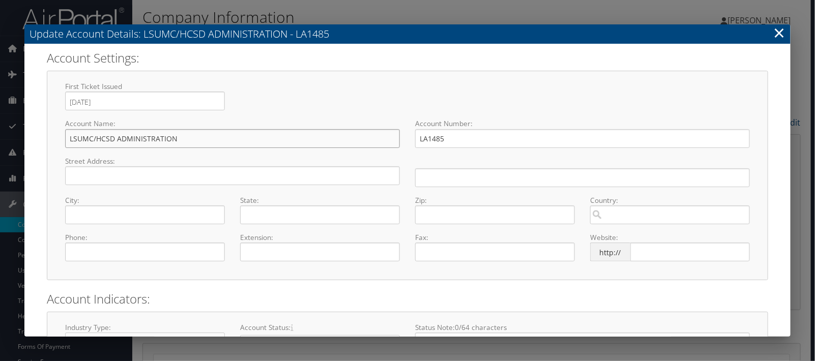
click at [97, 139] on input "LSUMC/HCSD ADMINISTRATION" at bounding box center [232, 138] width 335 height 19
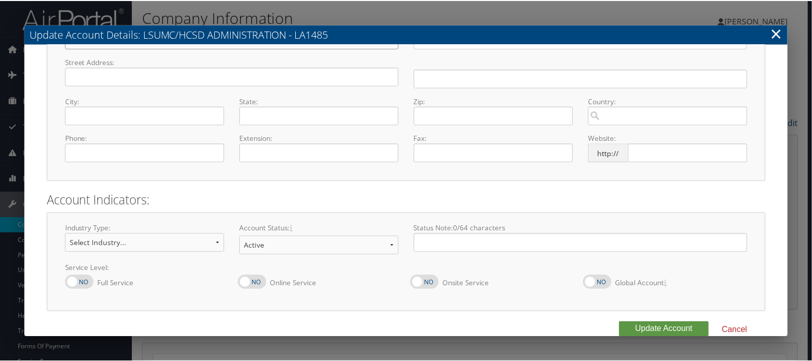
scroll to position [116, 0]
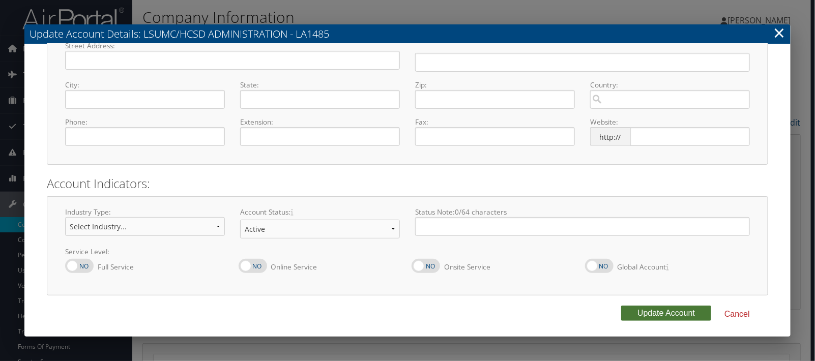
type input "LSUHSC HCSD ADMINISTRATION"
click at [634, 310] on button "Update Account" at bounding box center [666, 313] width 90 height 15
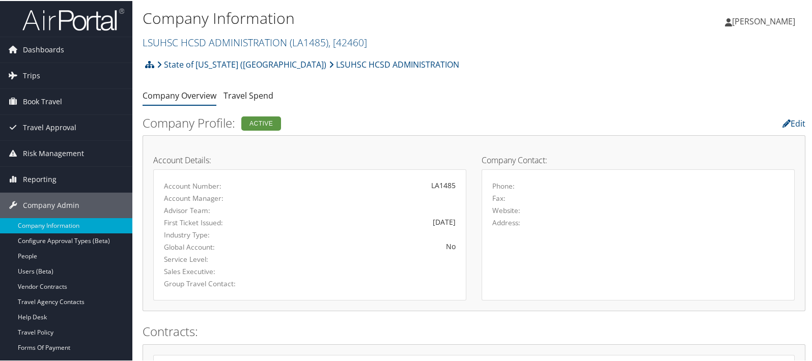
click at [168, 40] on link "LSUHSC HCSD ADMINISTRATION ( LA1485 ) , [ 42460 ]" at bounding box center [255, 42] width 224 height 14
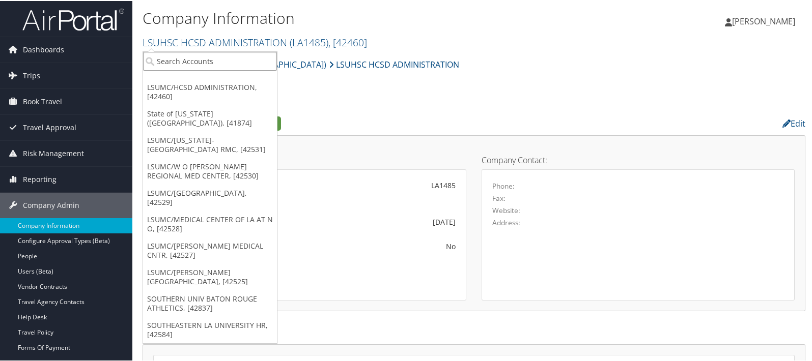
click at [179, 60] on input "search" at bounding box center [210, 60] width 134 height 19
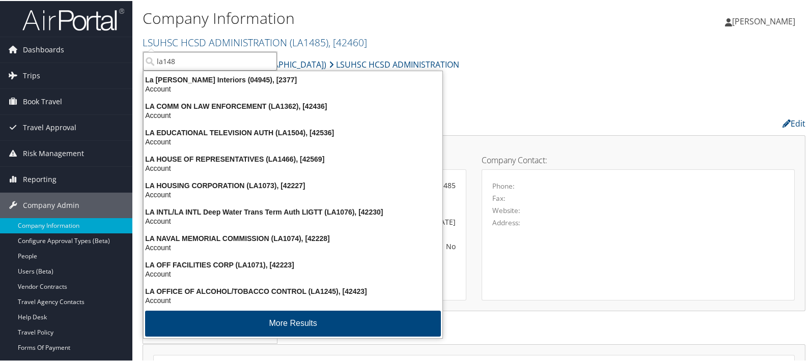
type input "la1486"
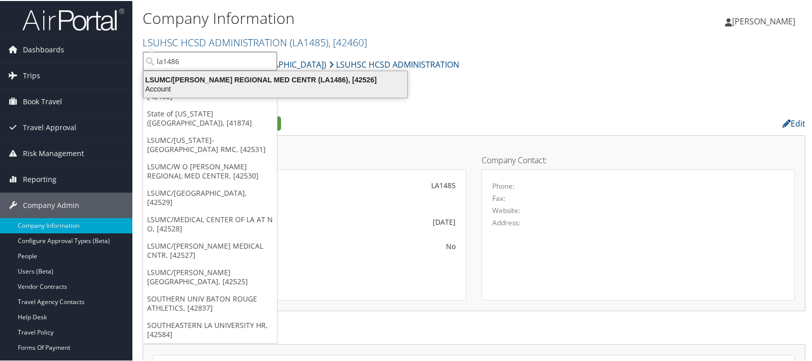
click at [203, 77] on div "LSUMC/LALLIE KEMP REGIONAL MED CENTR (LA1486), [42526]" at bounding box center [275, 78] width 276 height 9
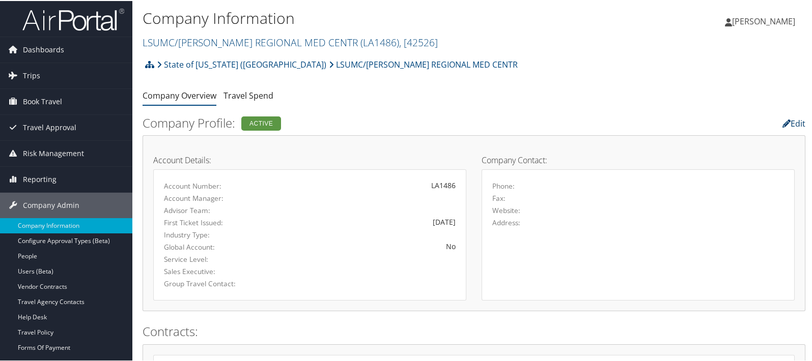
click at [789, 121] on link "Edit" at bounding box center [793, 122] width 23 height 11
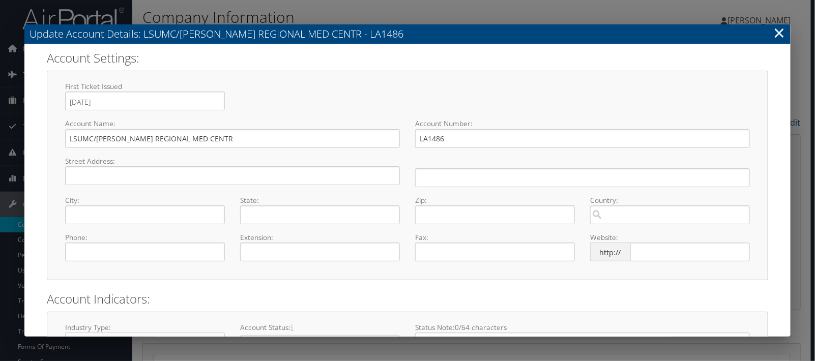
select select "8"
click at [95, 137] on input "LSUMC/[PERSON_NAME] REGIONAL MED CENTR" at bounding box center [232, 138] width 335 height 19
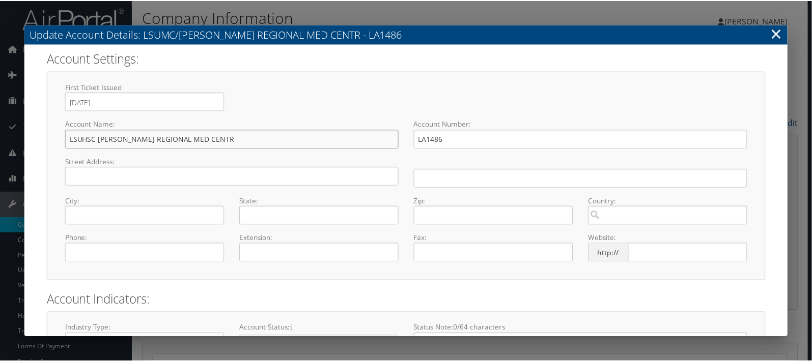
scroll to position [116, 0]
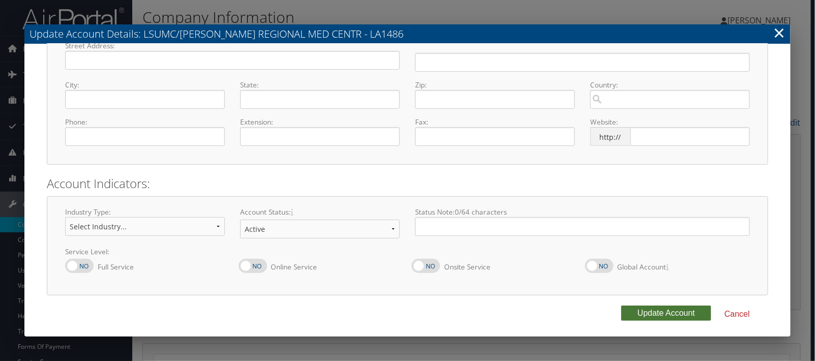
type input "LSUHSC [PERSON_NAME] REGIONAL MED CENTR"
click at [656, 314] on button "Update Account" at bounding box center [666, 313] width 90 height 15
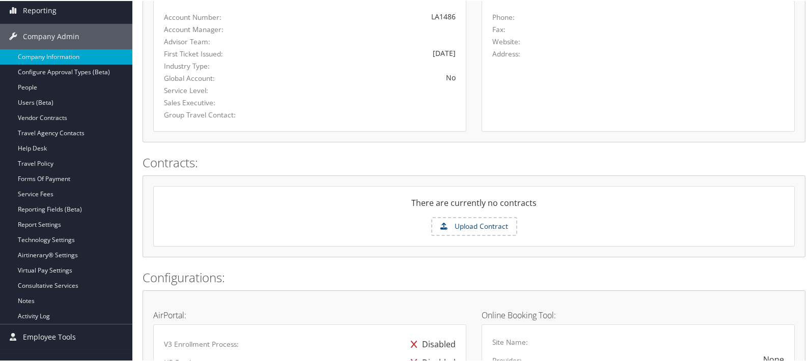
scroll to position [169, 0]
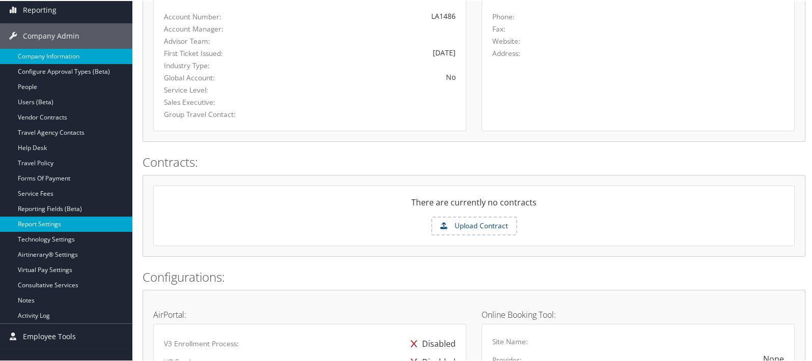
click at [38, 222] on link "Report Settings" at bounding box center [66, 223] width 132 height 15
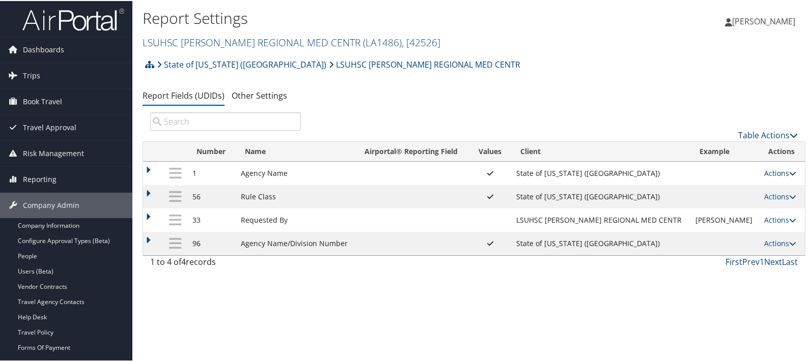
click at [770, 172] on link "Actions" at bounding box center [780, 172] width 32 height 10
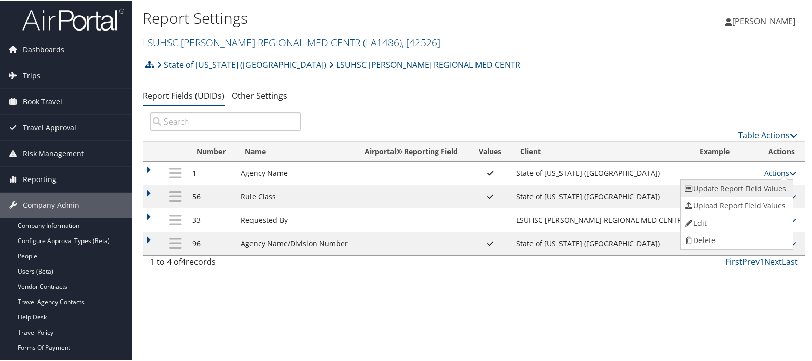
click at [744, 184] on link "Update Report Field Values" at bounding box center [736, 187] width 110 height 17
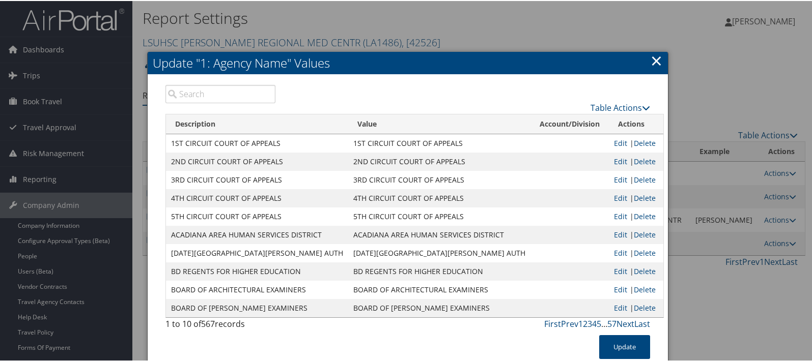
click at [193, 95] on input "search" at bounding box center [220, 93] width 110 height 18
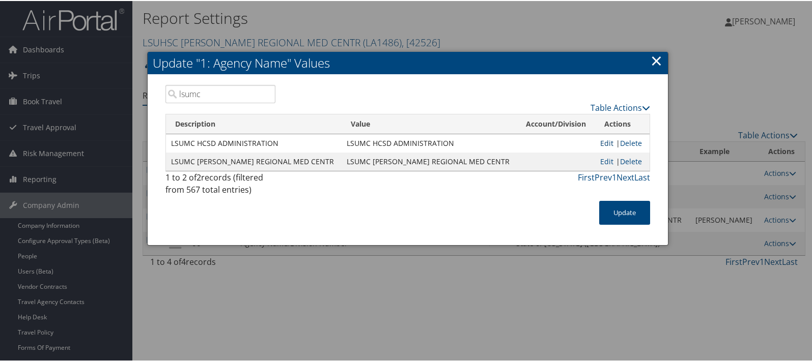
type input "lsumc"
click at [606, 140] on link "Edit" at bounding box center [606, 142] width 13 height 10
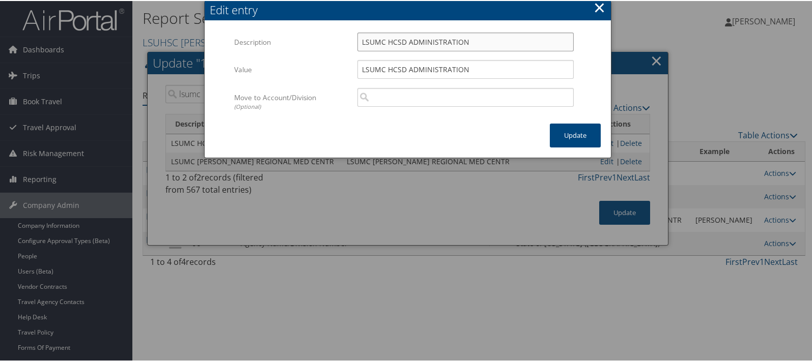
drag, startPoint x: 372, startPoint y: 41, endPoint x: 383, endPoint y: 40, distance: 11.2
click at [383, 40] on input "LSUMC HCSD ADMINISTRATION" at bounding box center [465, 41] width 216 height 19
type input "LSUHS HCSD ADMINISTRATION"
drag, startPoint x: 372, startPoint y: 67, endPoint x: 383, endPoint y: 67, distance: 11.2
click at [383, 67] on input "LSUMC HCSD ADMINISTRATION" at bounding box center [465, 68] width 216 height 19
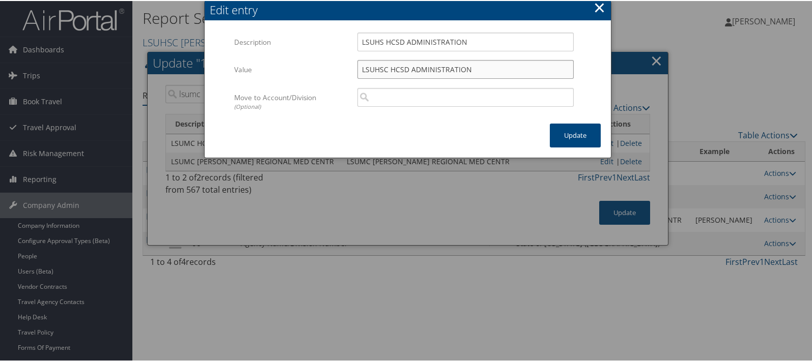
type input "LSUHSC HCSD ADMINISTRATION"
click at [382, 42] on input "LSUHS HCSD ADMINISTRATION" at bounding box center [465, 41] width 216 height 19
type input "LSUHSC HCSD ADMINISTRATION"
click at [562, 135] on button "Update" at bounding box center [575, 135] width 51 height 24
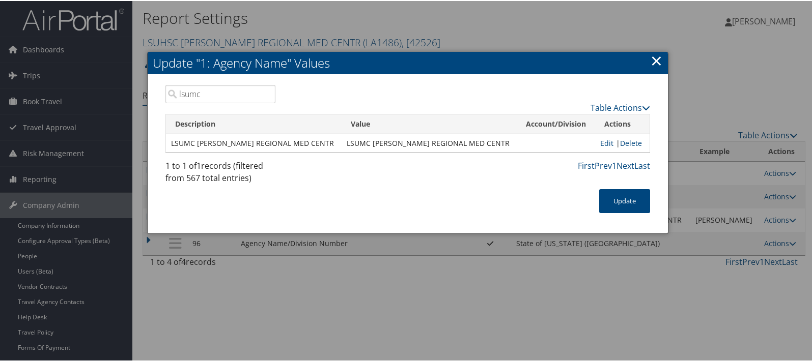
click at [178, 91] on input "lsumc" at bounding box center [220, 93] width 110 height 18
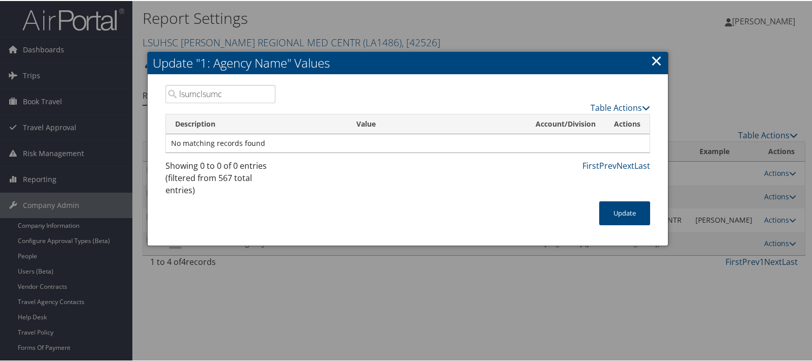
drag, startPoint x: 228, startPoint y: 96, endPoint x: 169, endPoint y: 90, distance: 58.4
click at [169, 90] on input "lsumclsumc" at bounding box center [220, 93] width 110 height 18
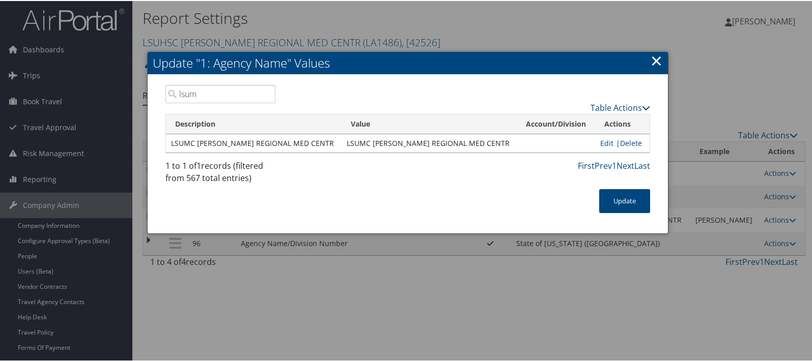
type input "lsumc"
click at [605, 142] on link "Edit" at bounding box center [606, 142] width 13 height 10
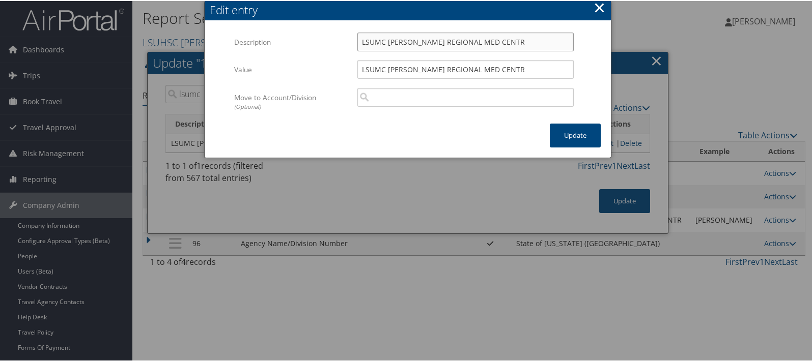
drag, startPoint x: 372, startPoint y: 40, endPoint x: 383, endPoint y: 40, distance: 10.7
click at [383, 40] on input "LSUMC [PERSON_NAME] REGIONAL MED CENTR" at bounding box center [465, 41] width 216 height 19
type input "LSUHSC [PERSON_NAME] REGIONAL MED CENTR"
drag, startPoint x: 373, startPoint y: 70, endPoint x: 382, endPoint y: 68, distance: 9.8
click at [382, 68] on input "LSUMC [PERSON_NAME] REGIONAL MED CENTR" at bounding box center [465, 68] width 216 height 19
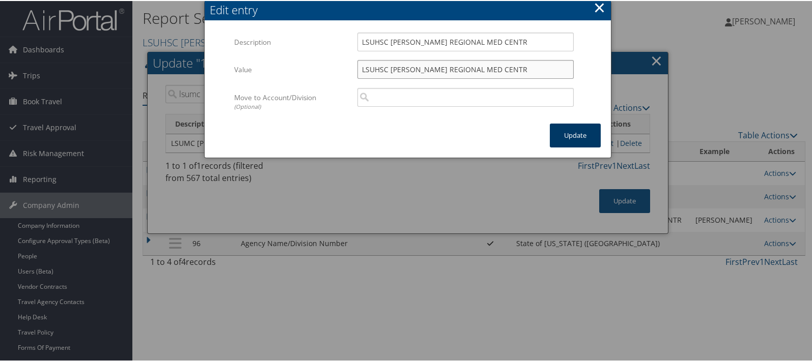
type input "LSUHSC [PERSON_NAME] REGIONAL MED CENTR"
click at [580, 136] on button "Update" at bounding box center [575, 135] width 51 height 24
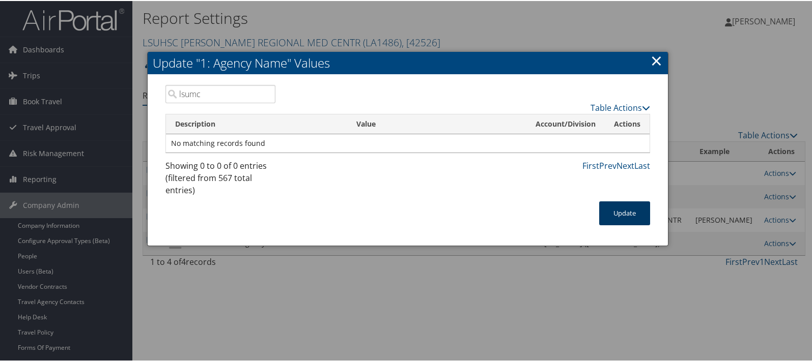
click at [621, 215] on button "Update" at bounding box center [624, 213] width 51 height 24
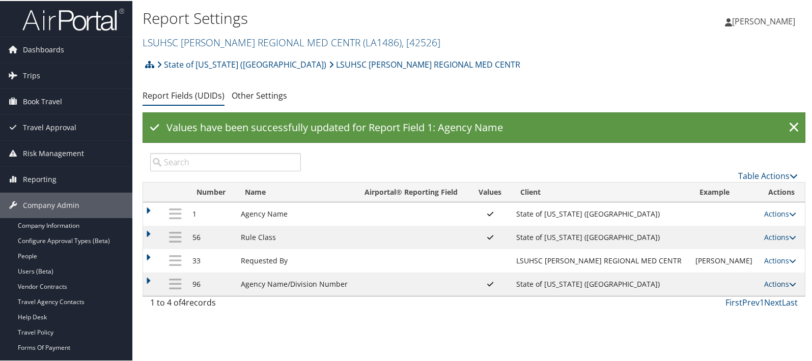
click at [770, 281] on link "Actions" at bounding box center [780, 283] width 32 height 10
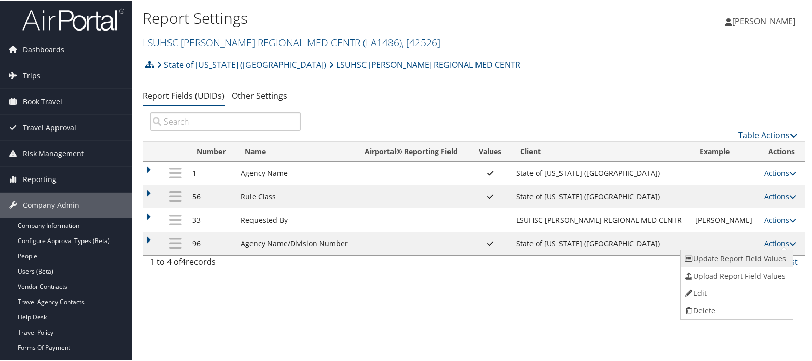
click at [715, 261] on link "Update Report Field Values" at bounding box center [736, 257] width 110 height 17
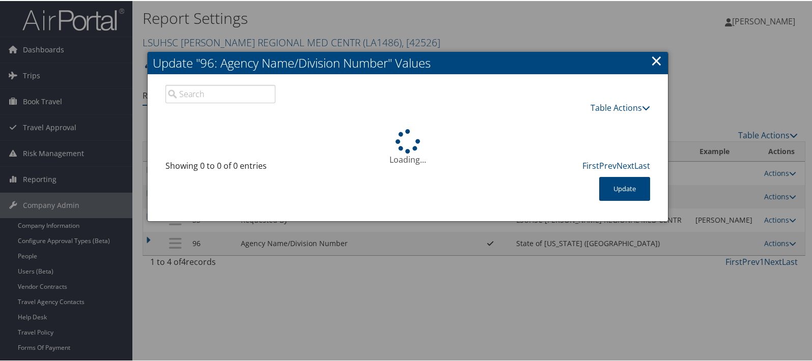
click at [214, 95] on input "search" at bounding box center [220, 93] width 110 height 18
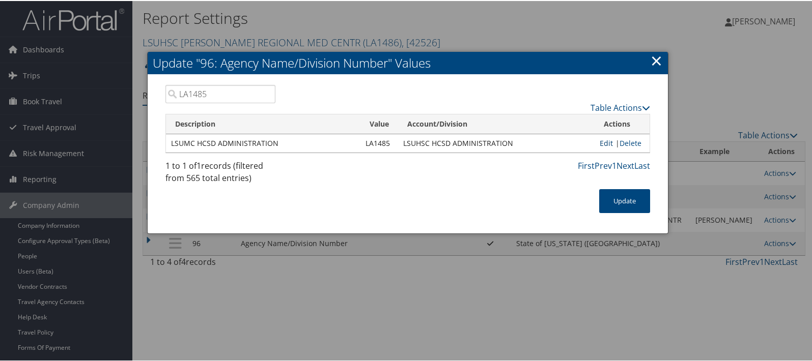
type input "LA1485"
click at [600, 141] on link "Edit" at bounding box center [606, 142] width 13 height 10
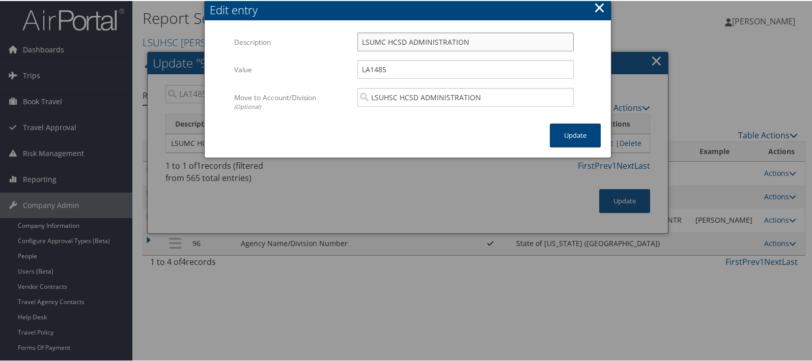
drag, startPoint x: 372, startPoint y: 41, endPoint x: 382, endPoint y: 39, distance: 9.8
click at [382, 39] on input "LSUMC HCSD ADMINISTRATION" at bounding box center [465, 41] width 216 height 19
type input "LSUHSC HCSD ADMINISTRATION"
click at [583, 136] on button "Update" at bounding box center [575, 135] width 51 height 24
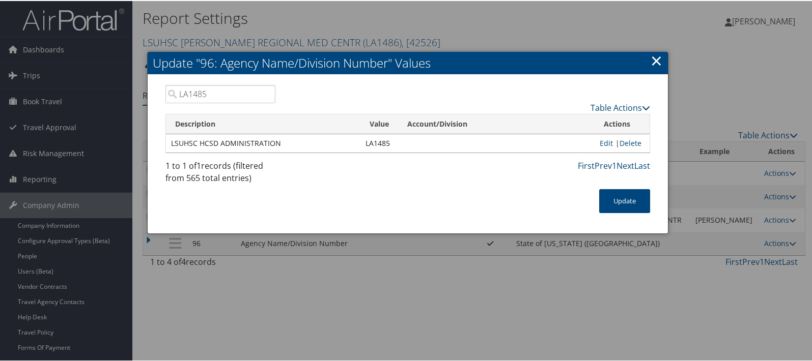
click at [205, 90] on input "LA1485" at bounding box center [220, 93] width 110 height 18
type input "LA1486"
click at [600, 143] on link "Edit" at bounding box center [606, 142] width 13 height 10
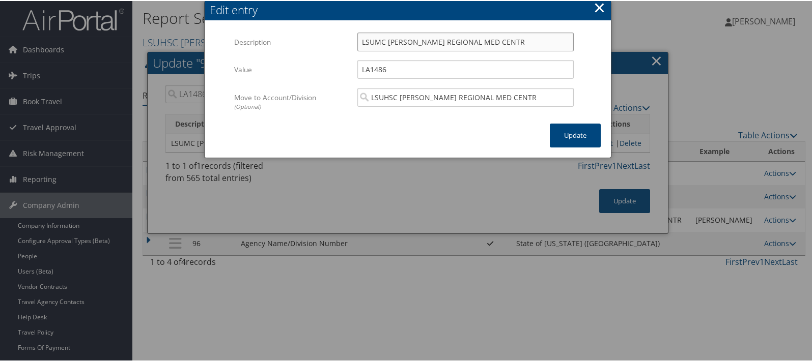
drag, startPoint x: 372, startPoint y: 40, endPoint x: 383, endPoint y: 40, distance: 11.2
click at [383, 40] on input "LSUMC [PERSON_NAME] REGIONAL MED CENTR" at bounding box center [465, 41] width 216 height 19
type input "LSUHSC [PERSON_NAME] REGIONAL MED CENTR"
click at [568, 134] on button "Update" at bounding box center [575, 135] width 51 height 24
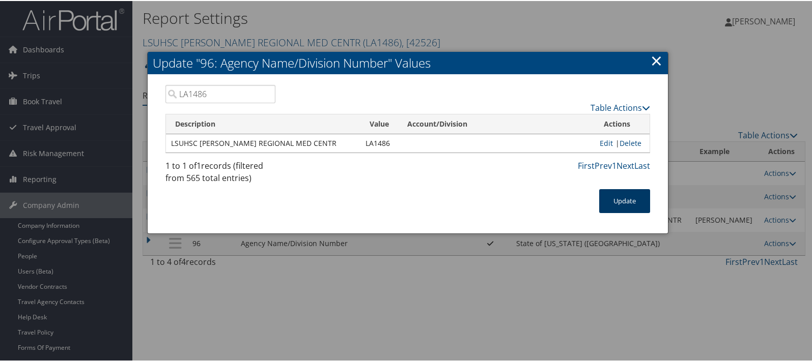
click at [620, 195] on button "Update" at bounding box center [624, 200] width 51 height 24
